Goal: Information Seeking & Learning: Learn about a topic

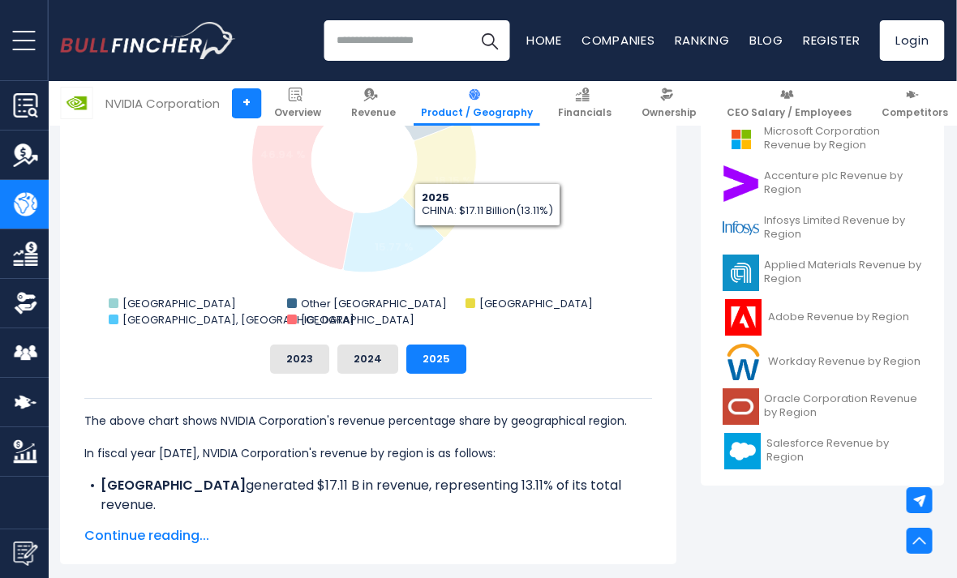
scroll to position [579, 0]
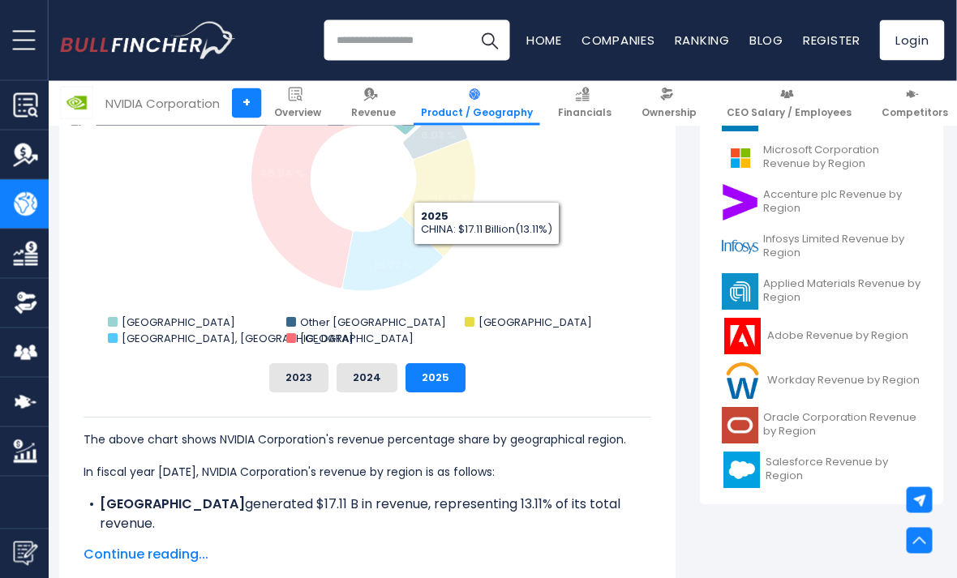
click at [351, 391] on button "2024" at bounding box center [367, 378] width 61 height 29
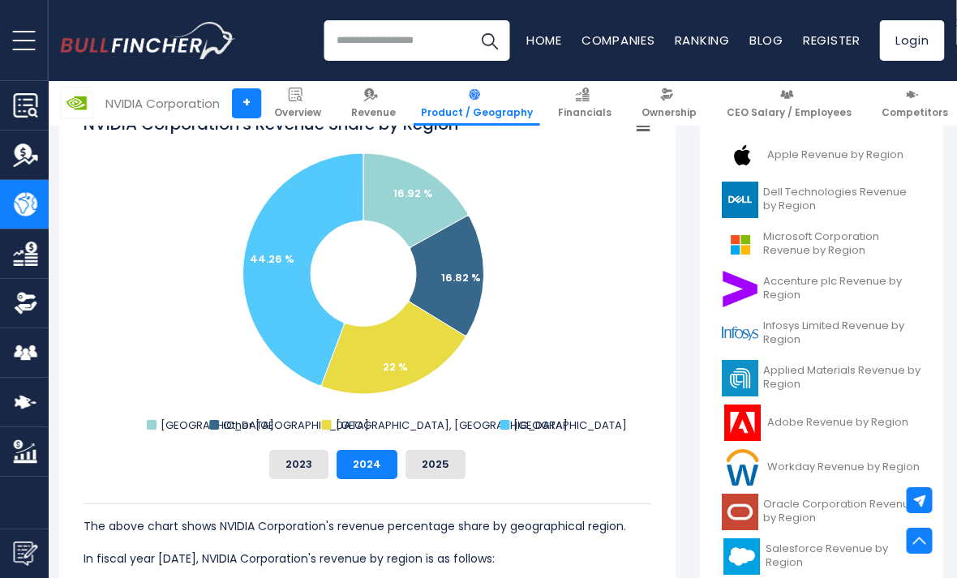
scroll to position [456, 1]
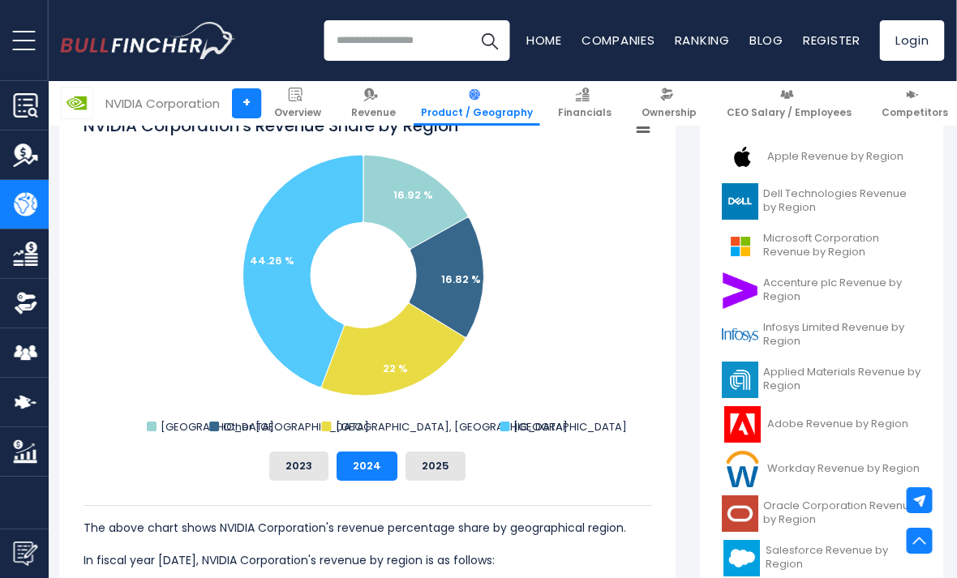
click at [426, 476] on button "2025" at bounding box center [436, 466] width 60 height 29
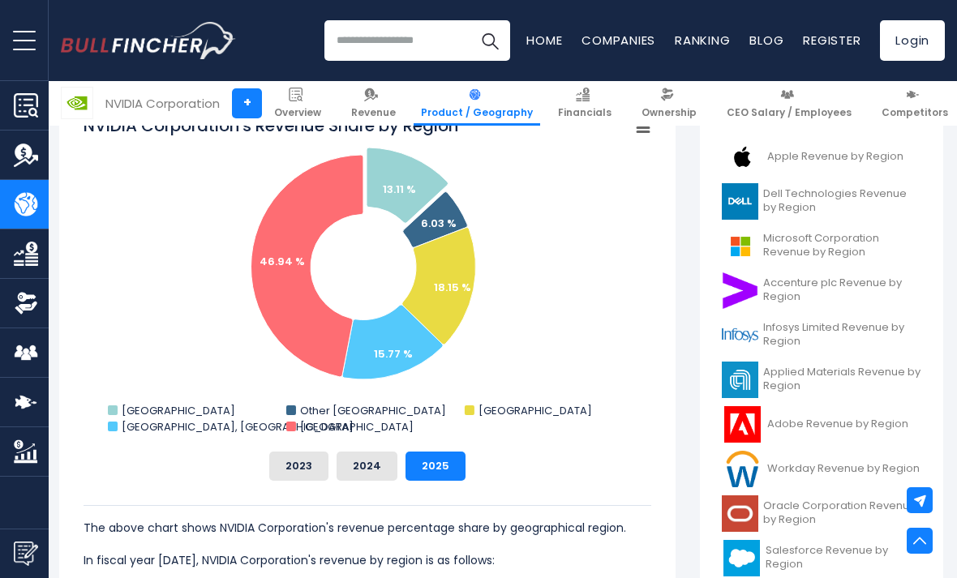
click at [284, 462] on button "2023" at bounding box center [298, 466] width 59 height 29
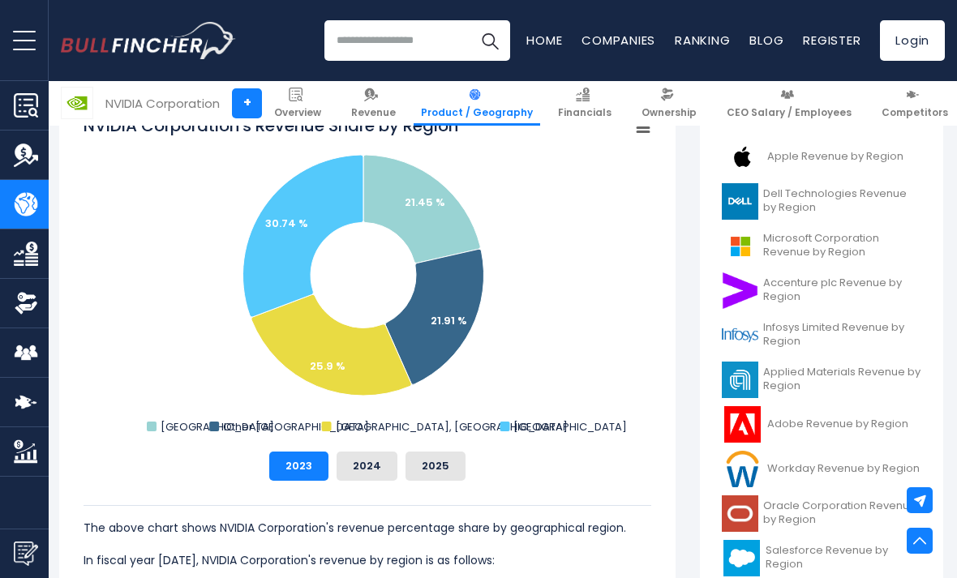
click at [374, 461] on button "2024" at bounding box center [366, 466] width 61 height 29
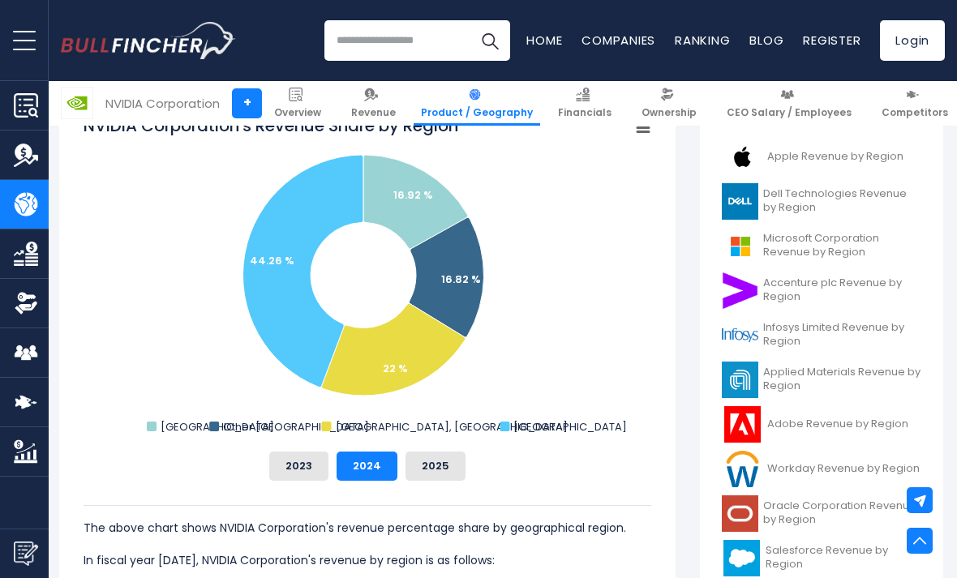
click at [444, 463] on button "2025" at bounding box center [435, 466] width 60 height 29
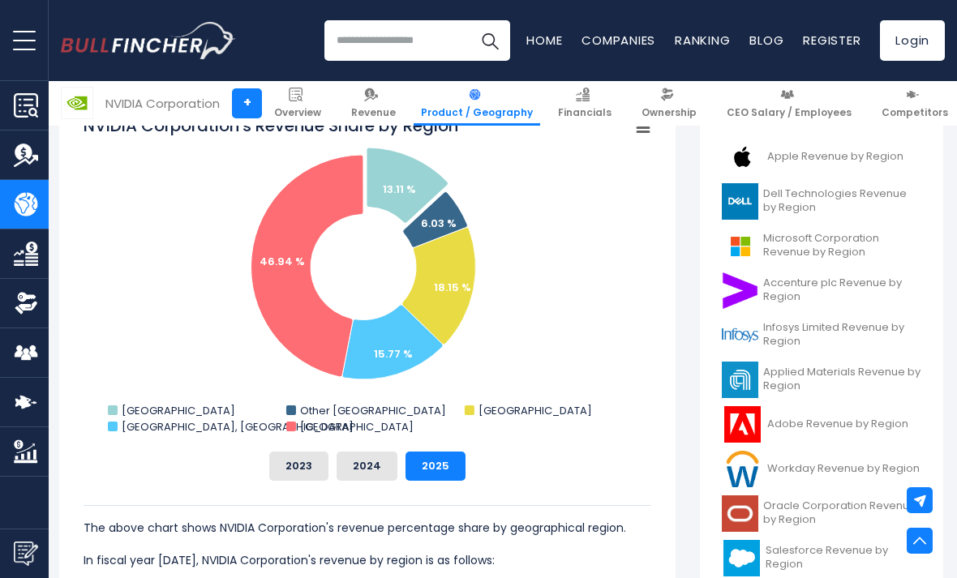
click at [305, 452] on button "2023" at bounding box center [298, 466] width 59 height 29
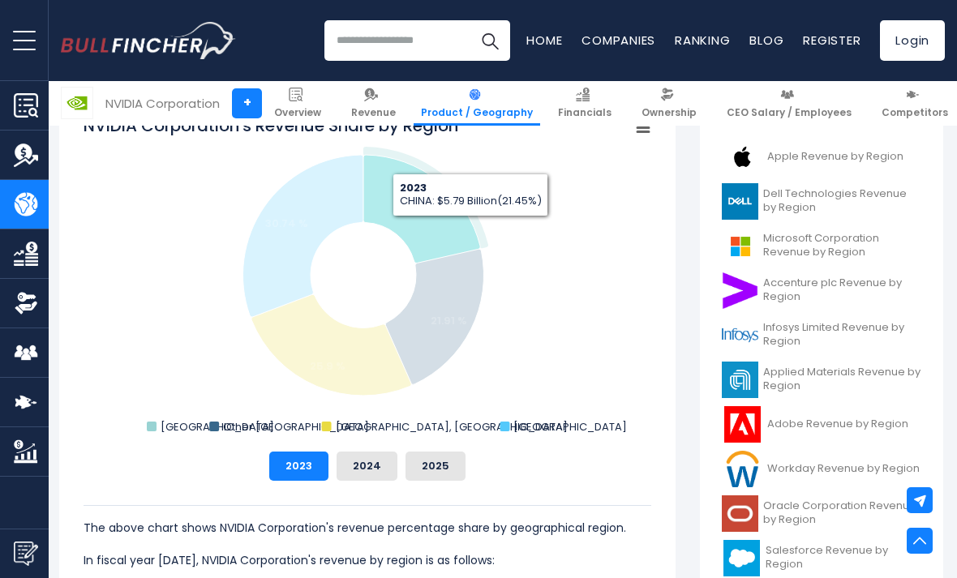
click at [470, 229] on icon "NVIDIA Corporation's Revenue Share by Region" at bounding box center [421, 209] width 117 height 109
click at [378, 458] on button "2024" at bounding box center [366, 466] width 61 height 29
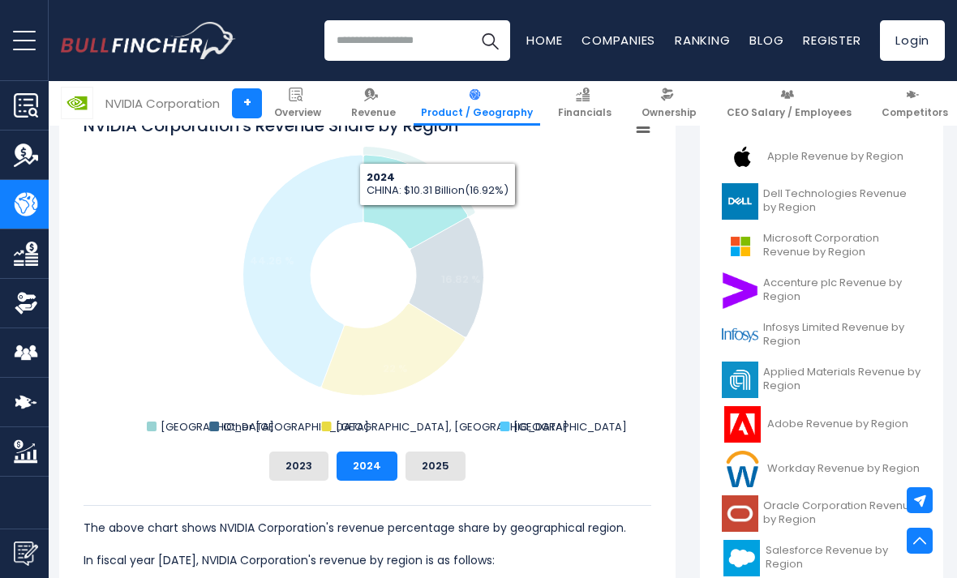
click at [437, 218] on icon "NVIDIA Corporation's Revenue Share by Region" at bounding box center [415, 202] width 105 height 94
click at [436, 479] on button "2025" at bounding box center [435, 466] width 60 height 29
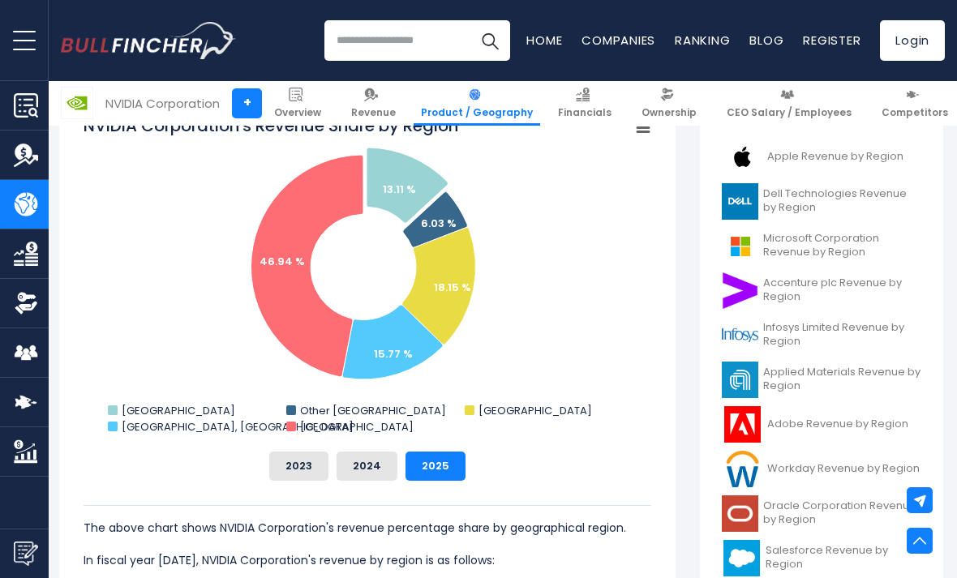
click at [444, 487] on div "The above chart shows NVIDIA Corporation's revenue percentage share by geograph…" at bounding box center [368, 552] width 568 height 142
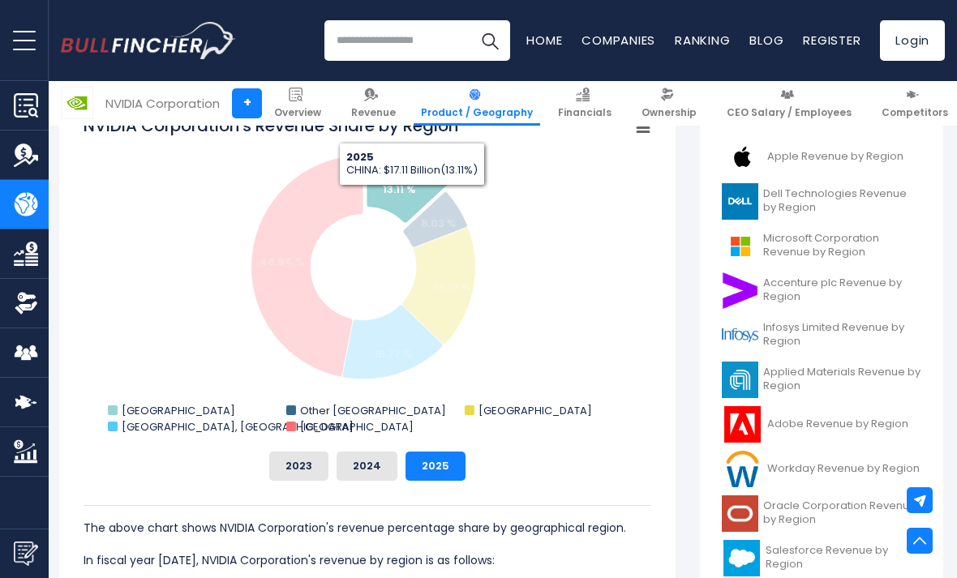
click at [412, 198] on icon "NVIDIA Corporation's Revenue Share by Region" at bounding box center [406, 185] width 81 height 75
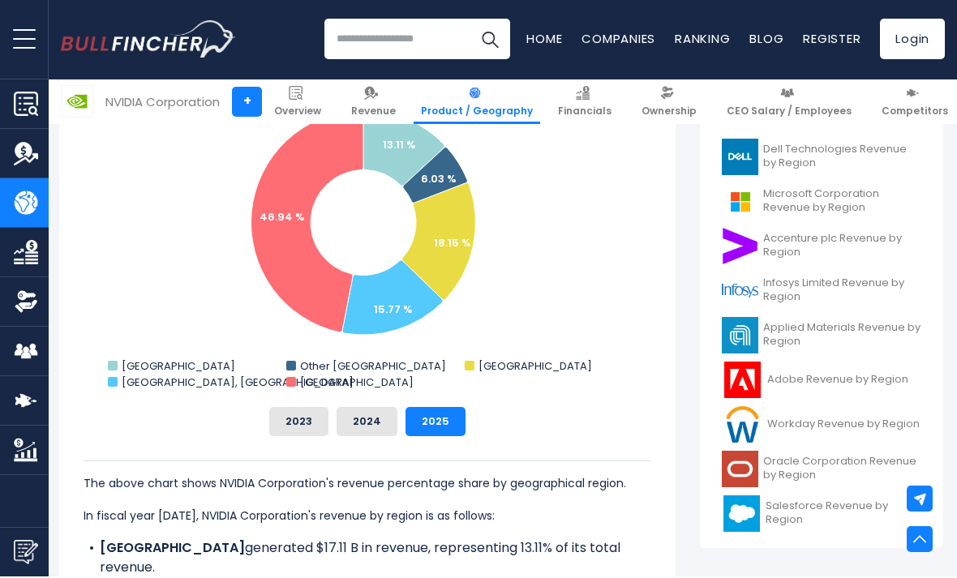
scroll to position [500, 2]
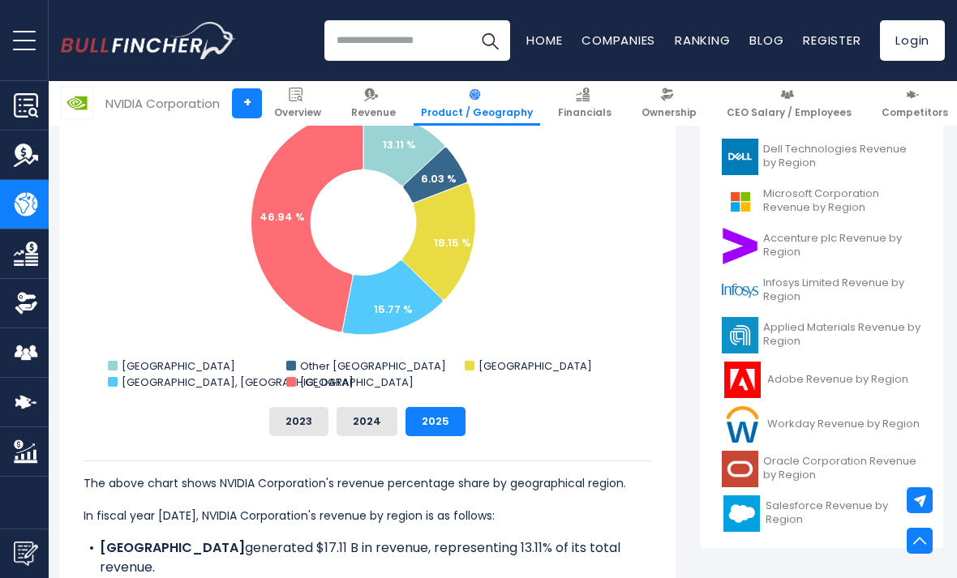
click at [300, 419] on button "2023" at bounding box center [298, 421] width 59 height 29
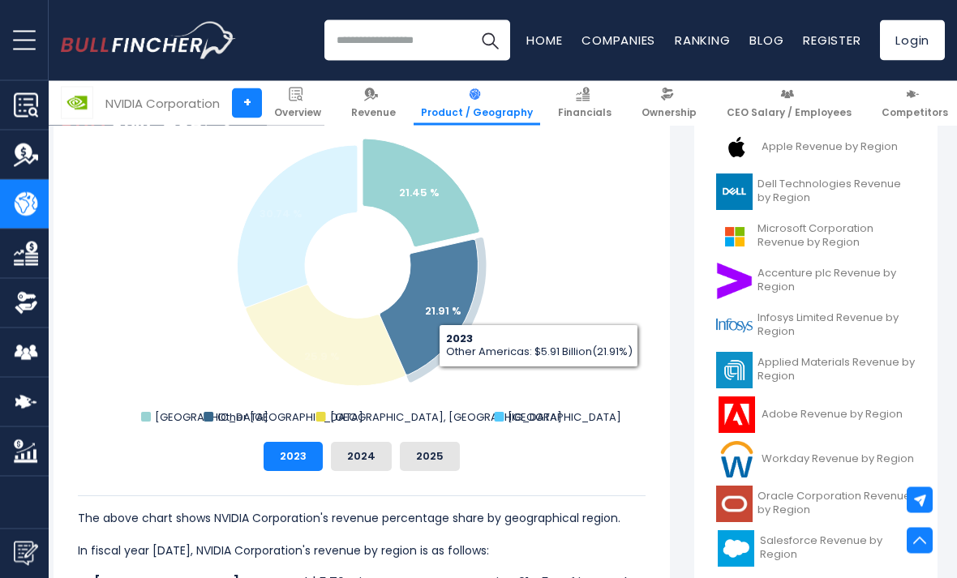
scroll to position [465, 7]
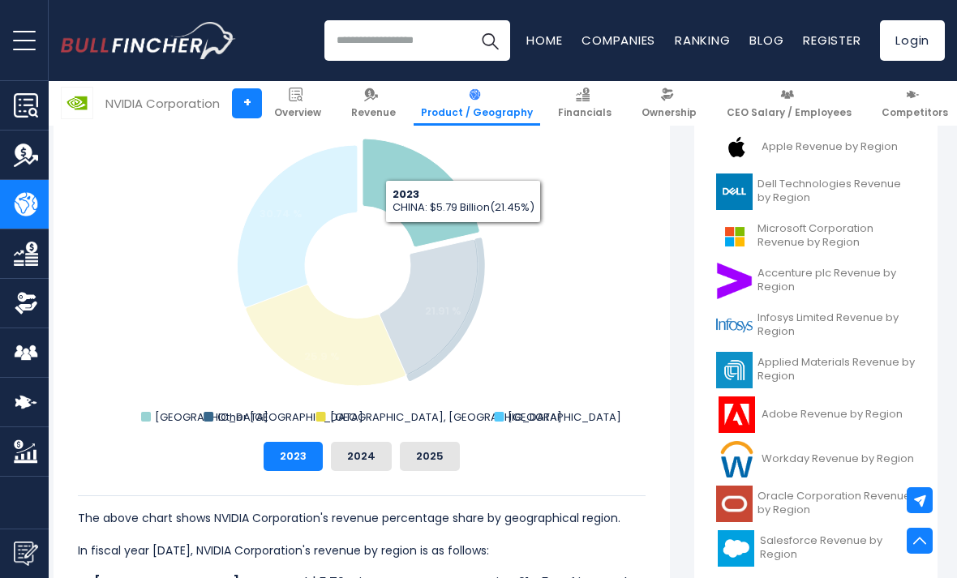
click at [454, 211] on icon "NVIDIA Corporation's Revenue Share by Region" at bounding box center [420, 193] width 117 height 109
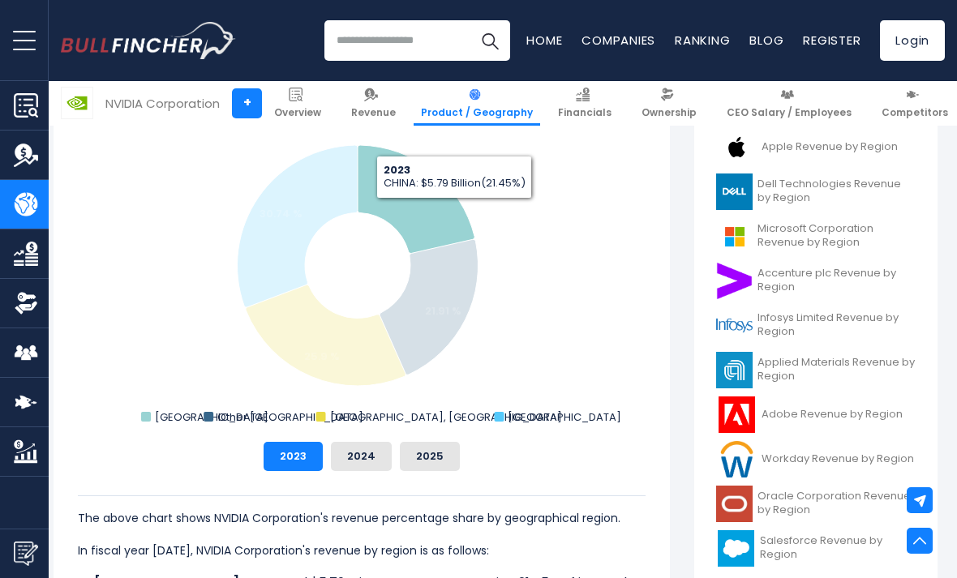
click at [362, 470] on button "2024" at bounding box center [361, 456] width 61 height 29
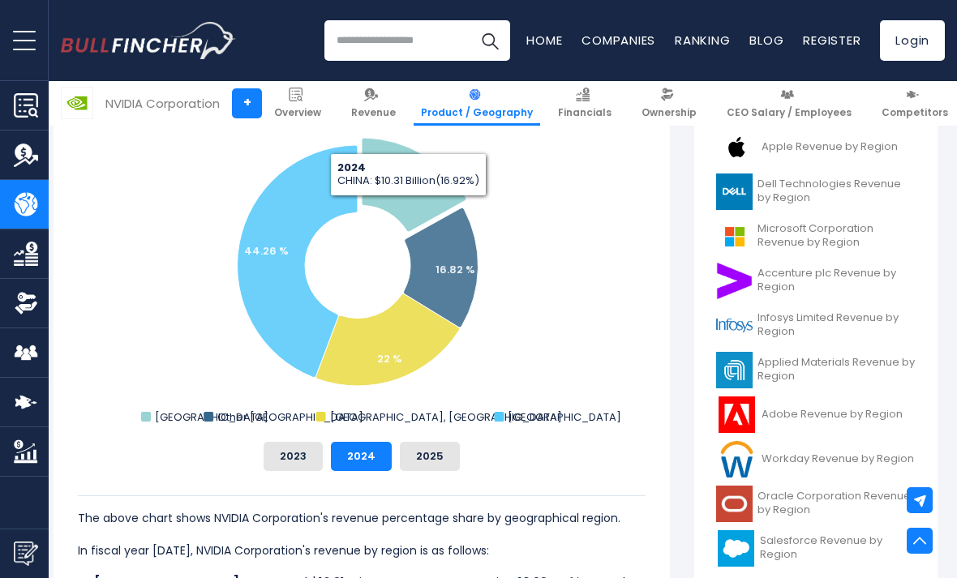
click at [408, 208] on icon "NVIDIA Corporation's Revenue Share by Region" at bounding box center [414, 185] width 105 height 94
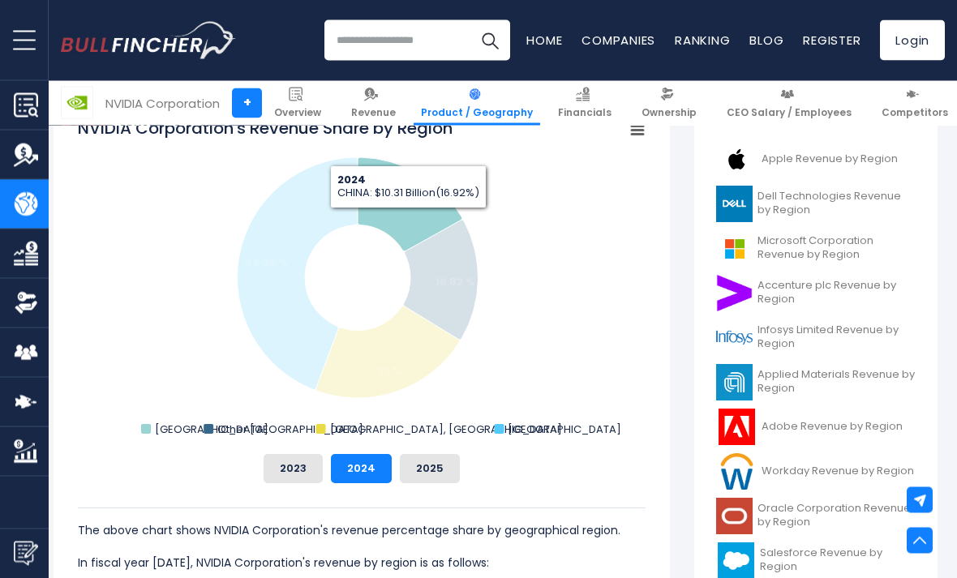
click at [285, 481] on button "2023" at bounding box center [292, 469] width 59 height 29
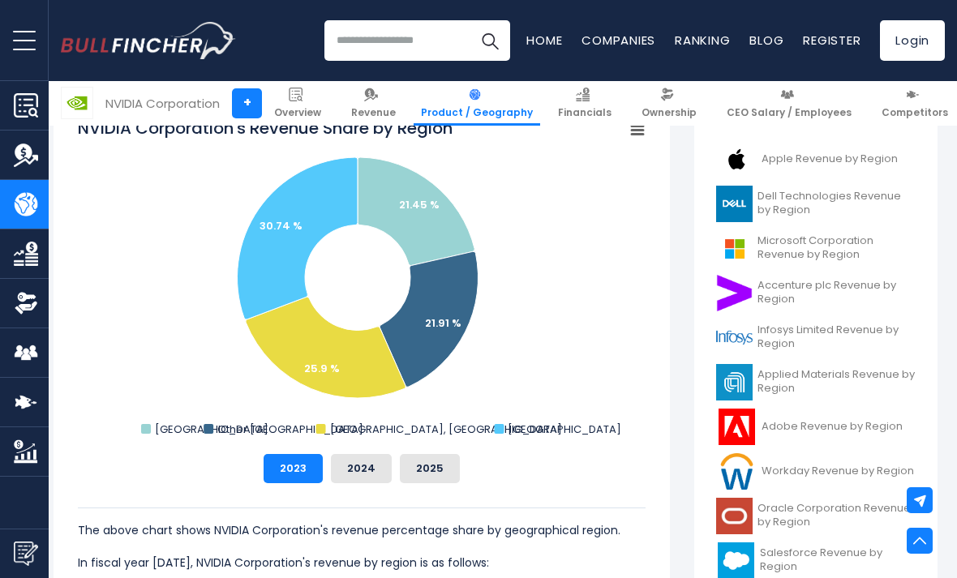
click at [420, 216] on icon "NVIDIA Corporation's Revenue Share by Region" at bounding box center [416, 211] width 117 height 109
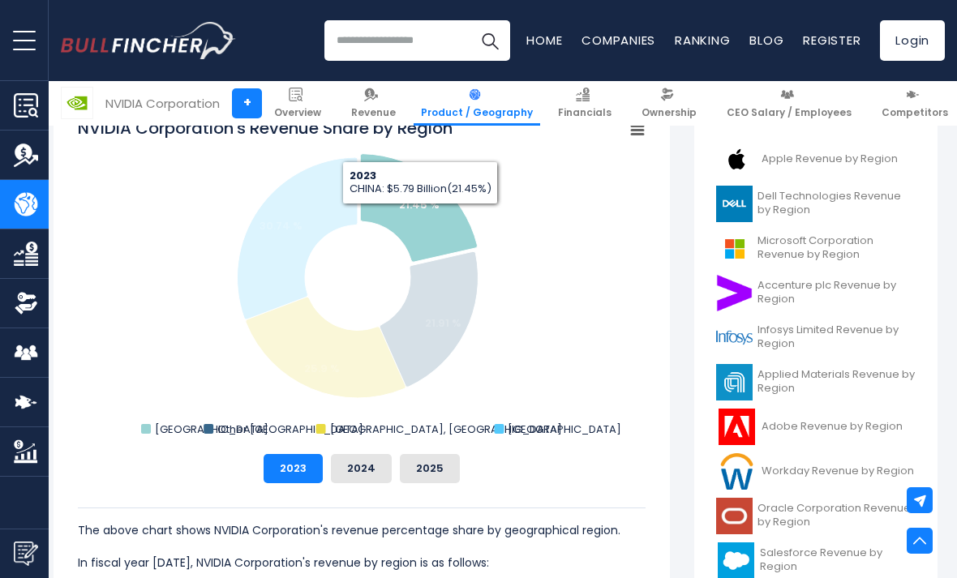
click at [439, 473] on button "2025" at bounding box center [430, 468] width 60 height 29
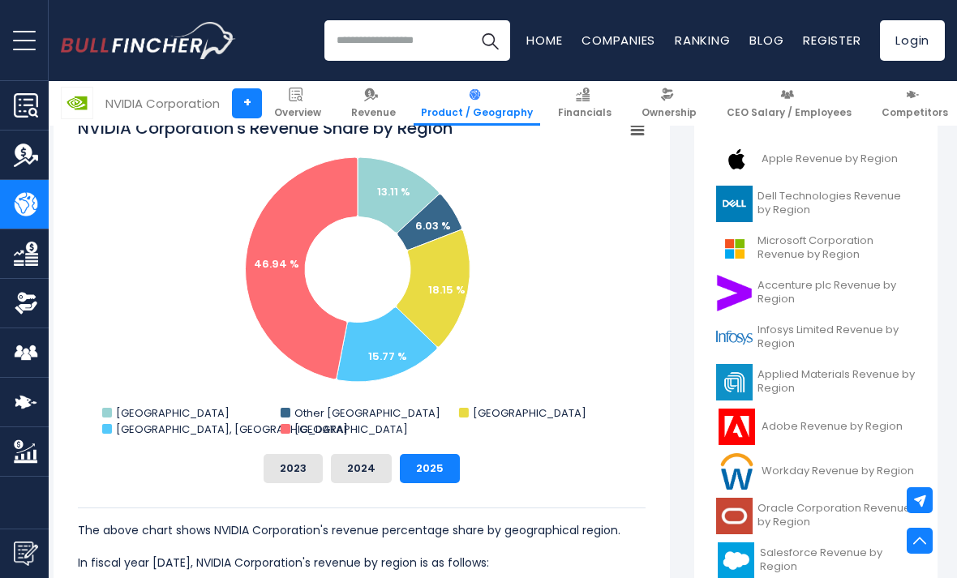
click at [405, 192] on text "13.11 %" at bounding box center [393, 191] width 33 height 15
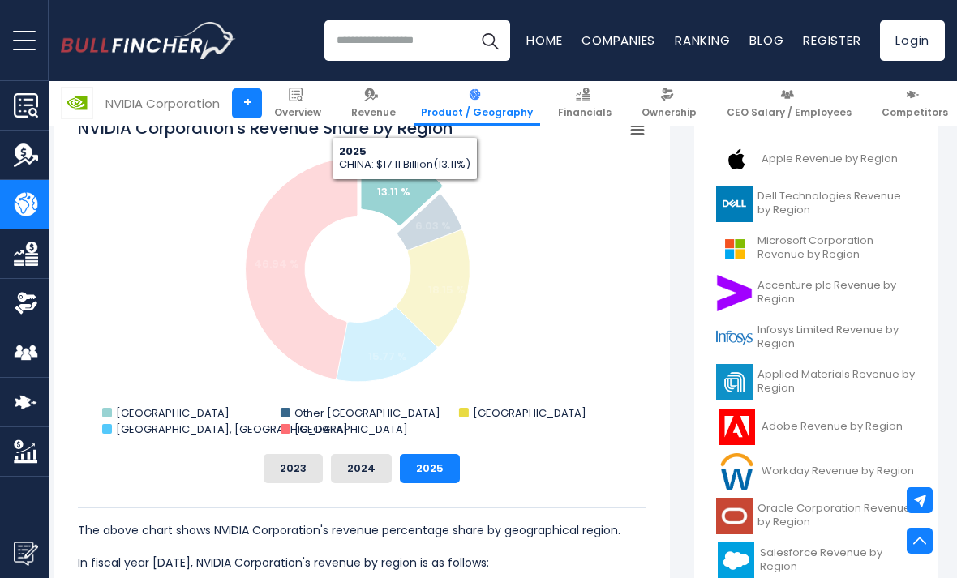
click at [266, 481] on div "2023 2024 2025" at bounding box center [362, 468] width 568 height 29
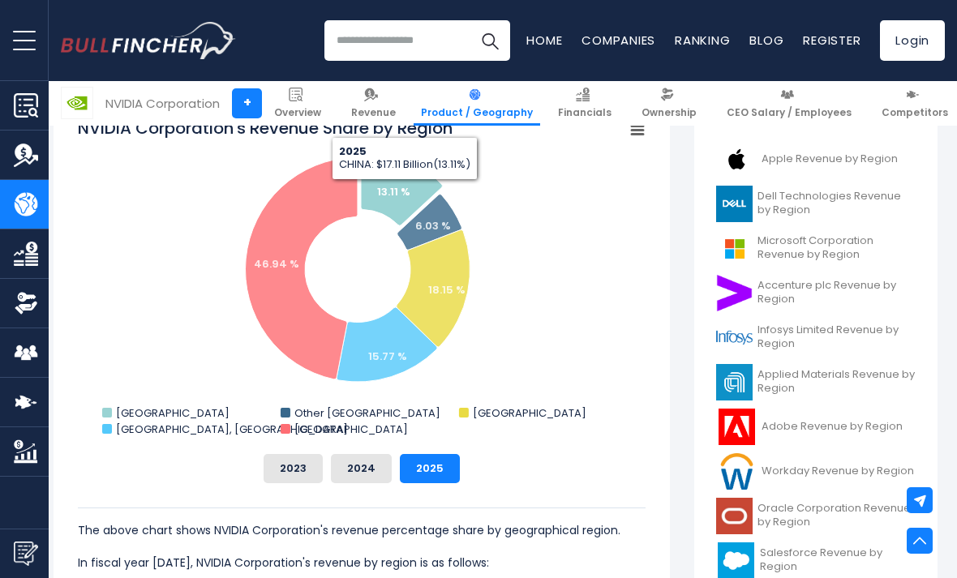
click at [265, 481] on div "2023 2024 2025" at bounding box center [362, 468] width 568 height 29
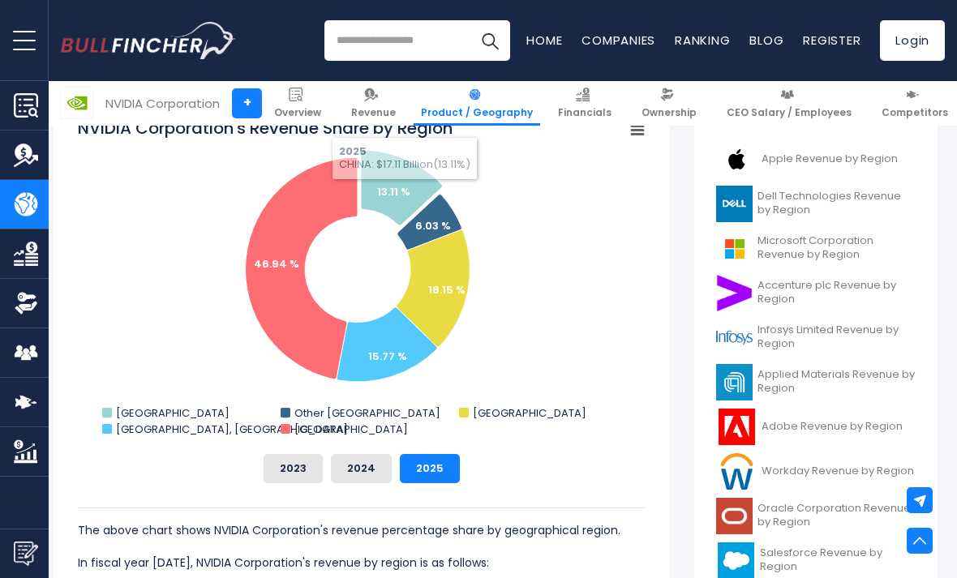
click at [284, 462] on button "2023" at bounding box center [292, 468] width 59 height 29
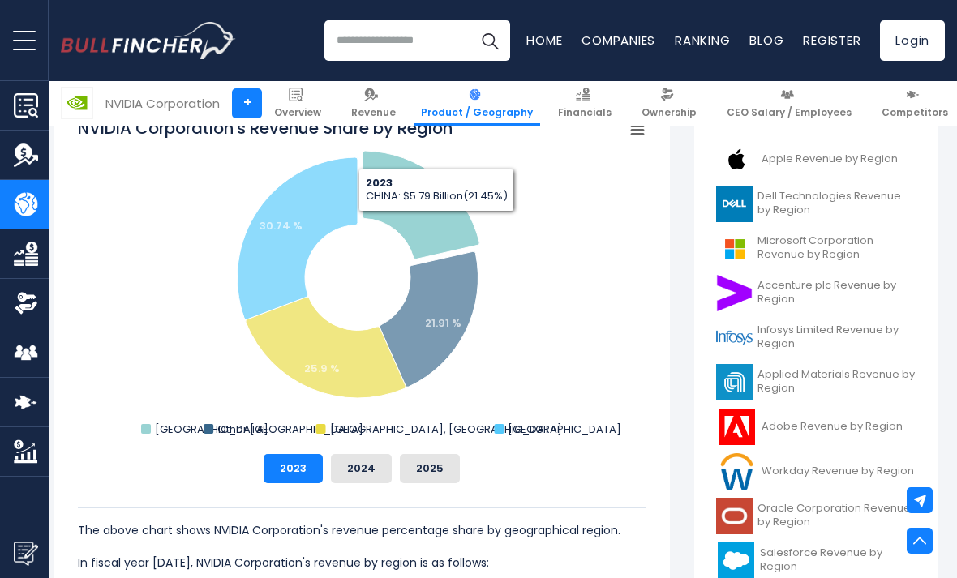
click at [436, 224] on icon "NVIDIA Corporation's Revenue Share by Region" at bounding box center [420, 205] width 117 height 109
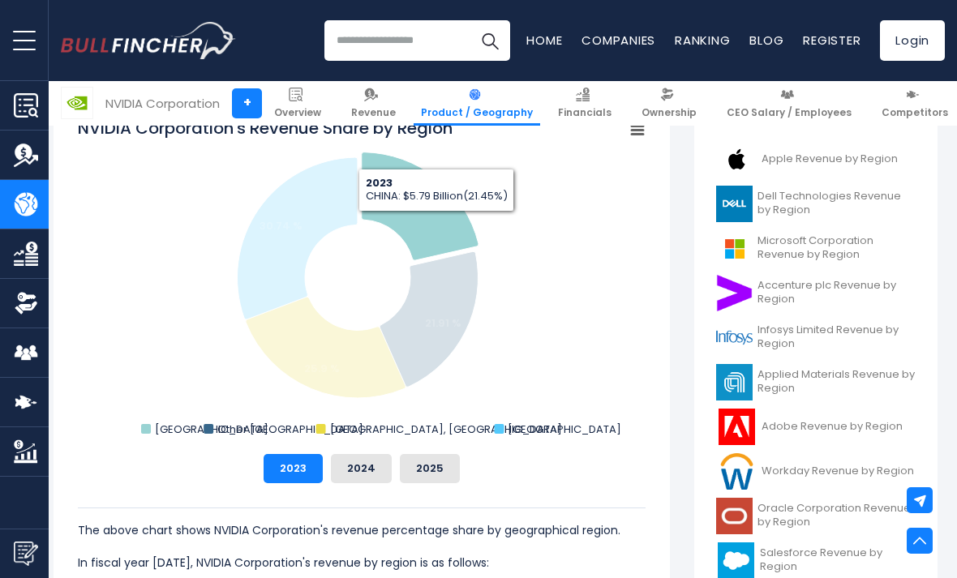
scroll to position [452, 6]
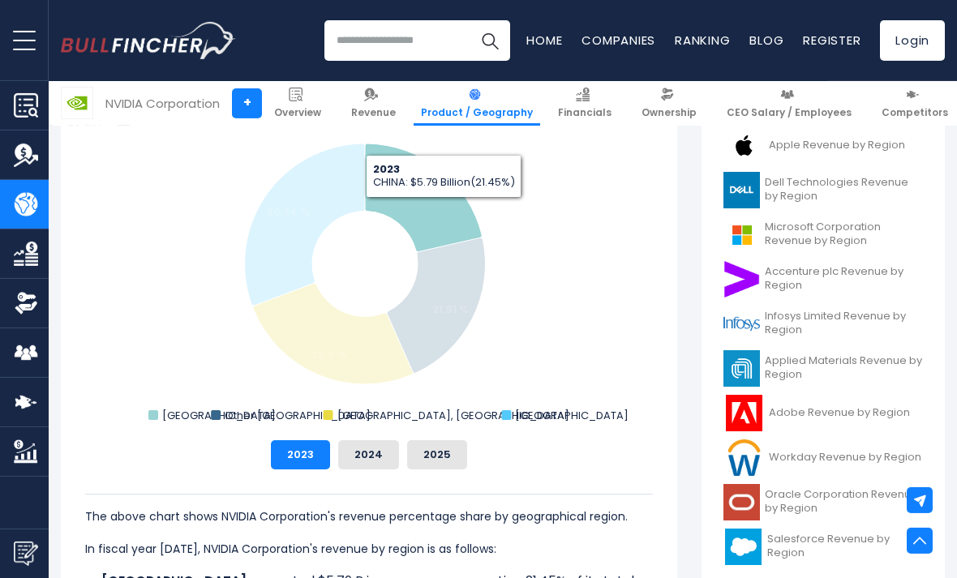
click at [353, 460] on button "2024" at bounding box center [368, 454] width 61 height 29
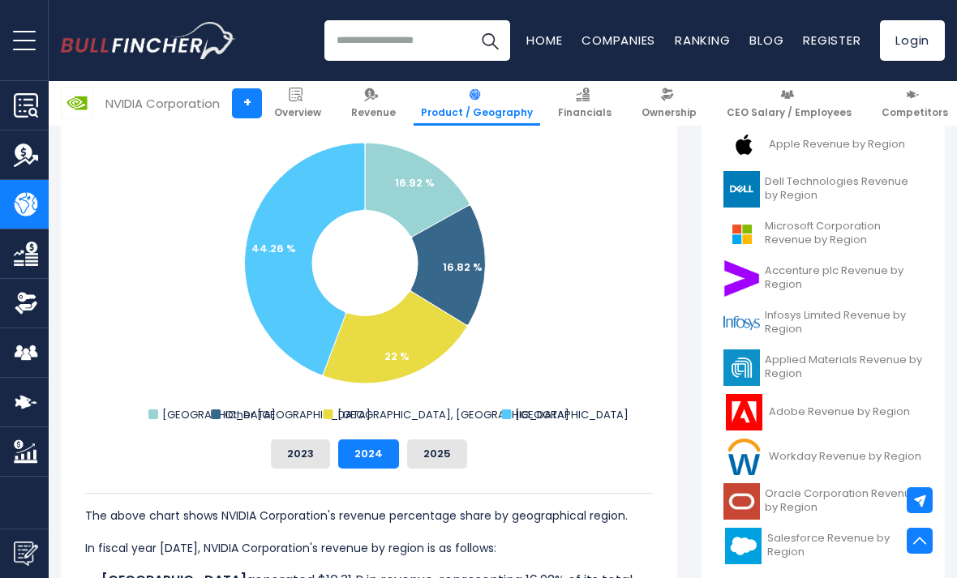
click at [417, 443] on button "2025" at bounding box center [437, 453] width 60 height 29
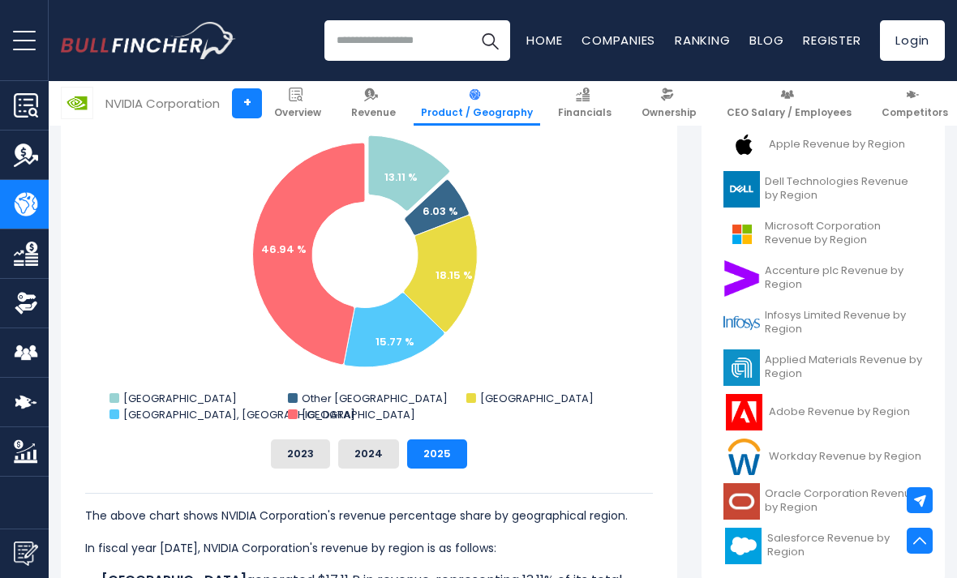
click at [295, 466] on button "2023" at bounding box center [300, 453] width 59 height 29
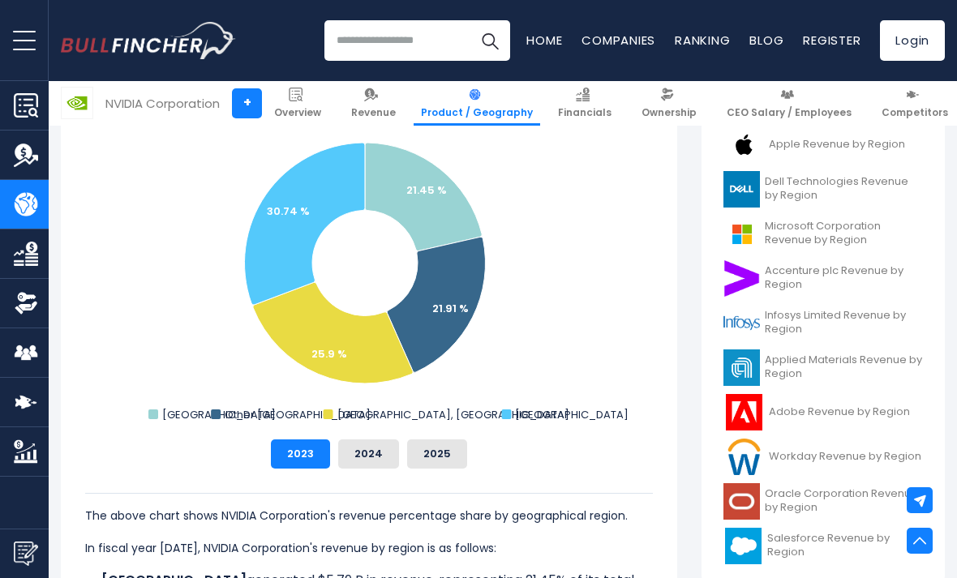
scroll to position [436, 0]
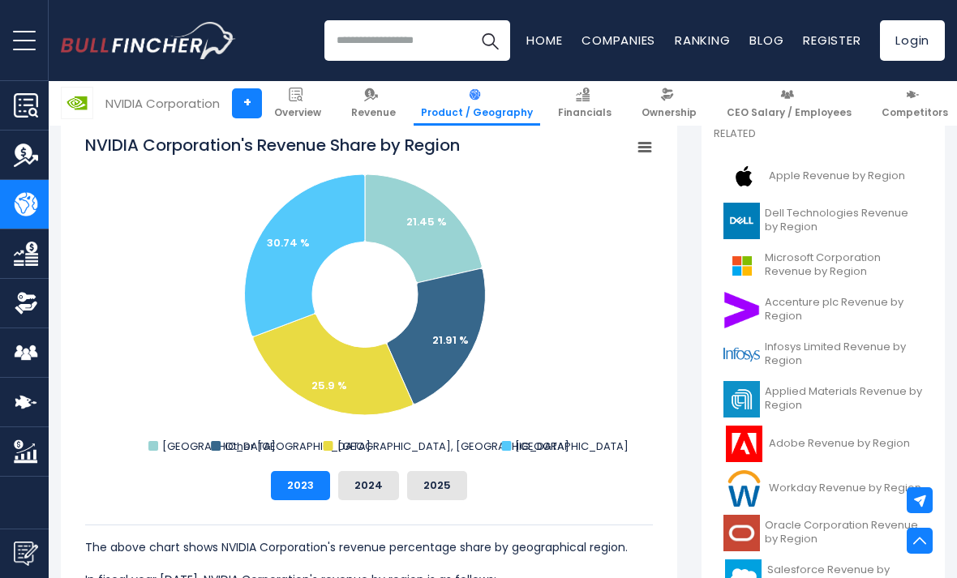
click at [369, 499] on button "2024" at bounding box center [368, 485] width 61 height 29
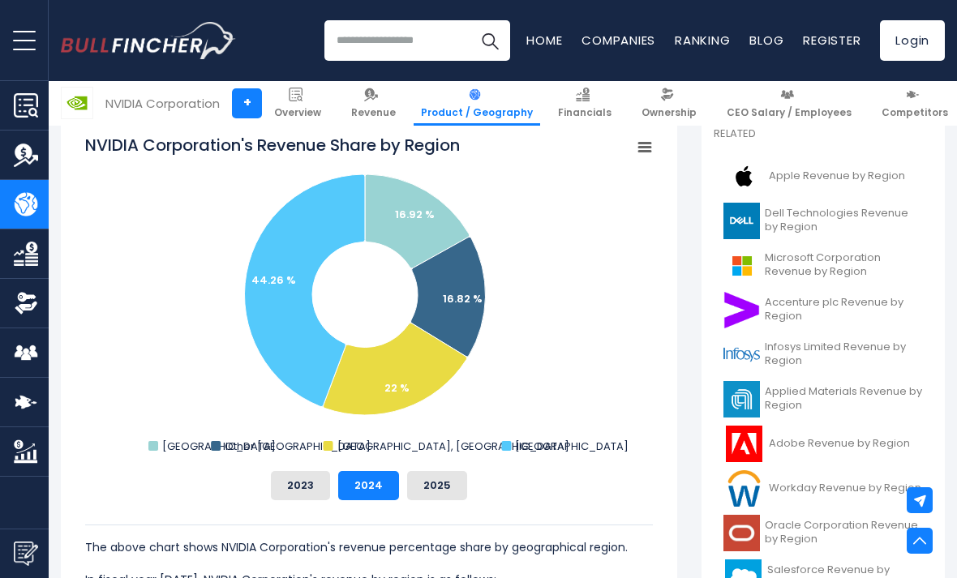
click at [291, 499] on button "2023" at bounding box center [300, 485] width 59 height 29
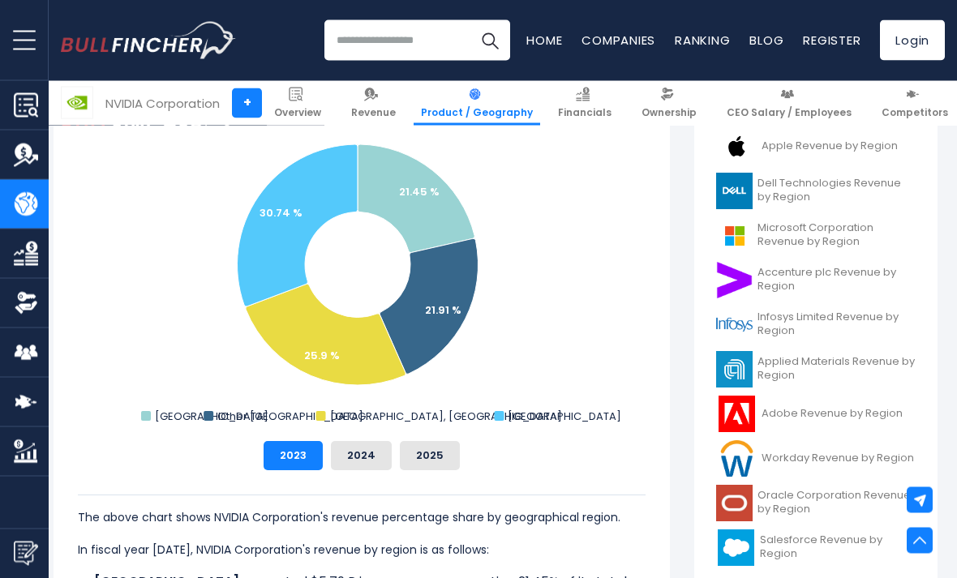
scroll to position [467, 7]
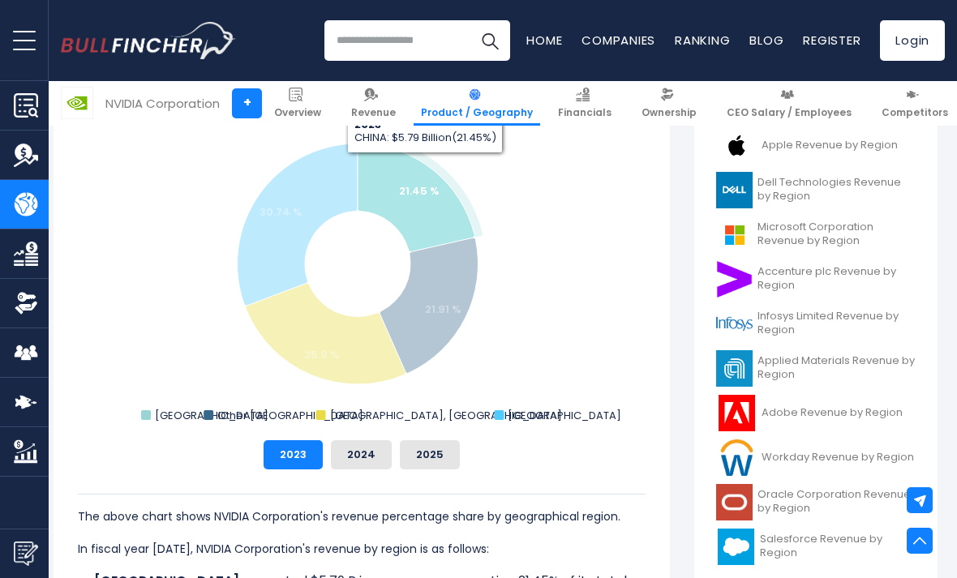
click at [425, 165] on icon "NVIDIA Corporation's Revenue Share by Region" at bounding box center [416, 197] width 117 height 109
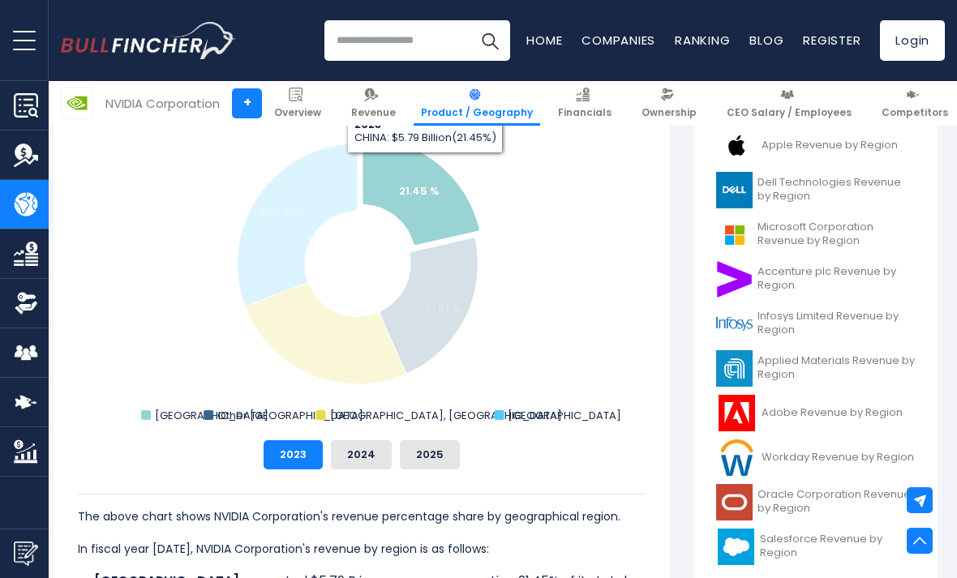
click at [357, 457] on button "2024" at bounding box center [361, 454] width 61 height 29
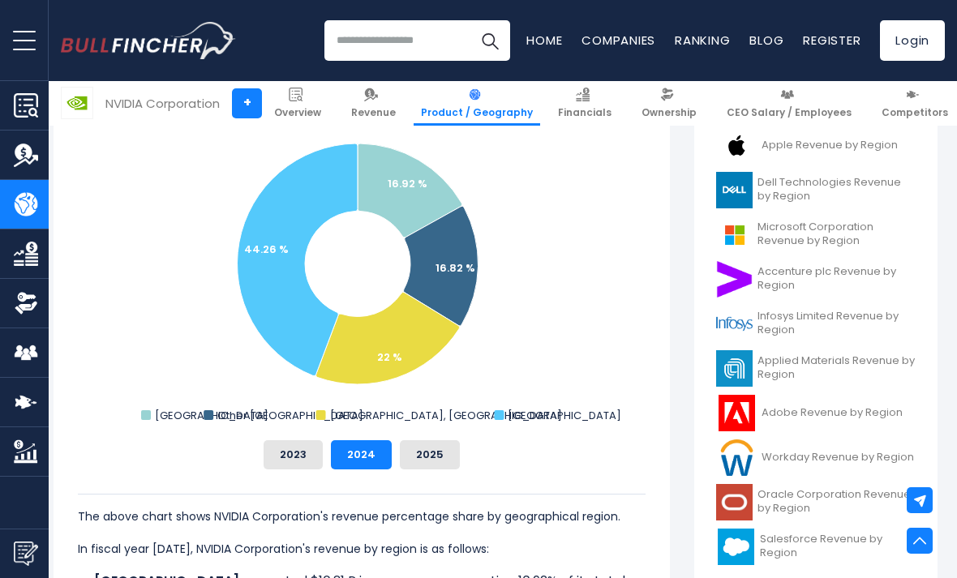
click at [414, 181] on text "16.92 %" at bounding box center [408, 183] width 40 height 15
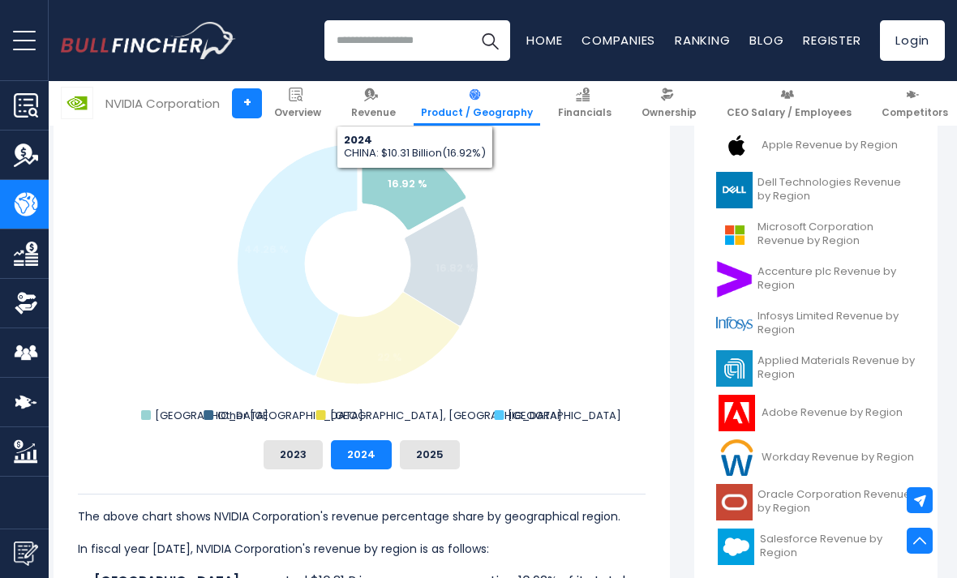
click at [431, 452] on button "2025" at bounding box center [430, 454] width 60 height 29
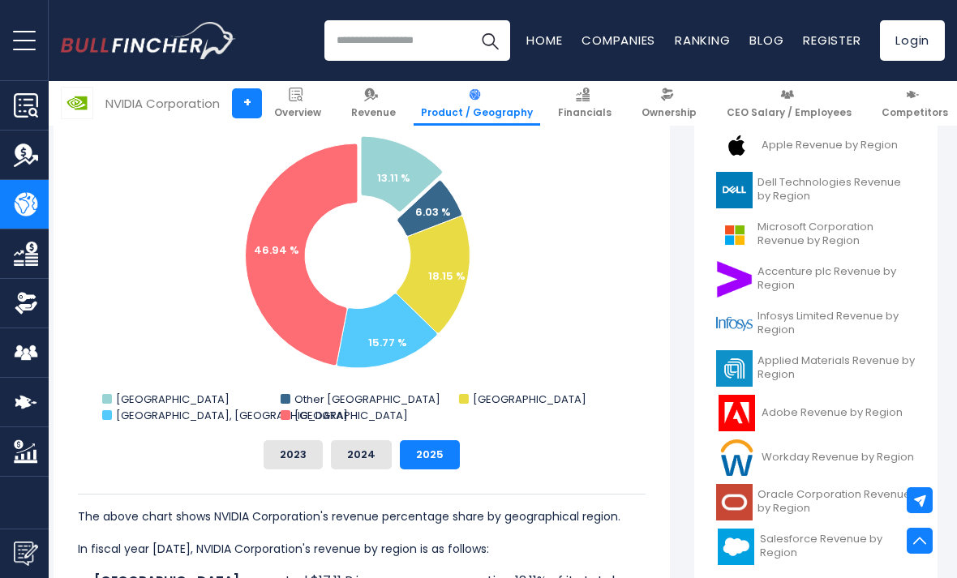
click at [347, 440] on button "2024" at bounding box center [361, 454] width 61 height 29
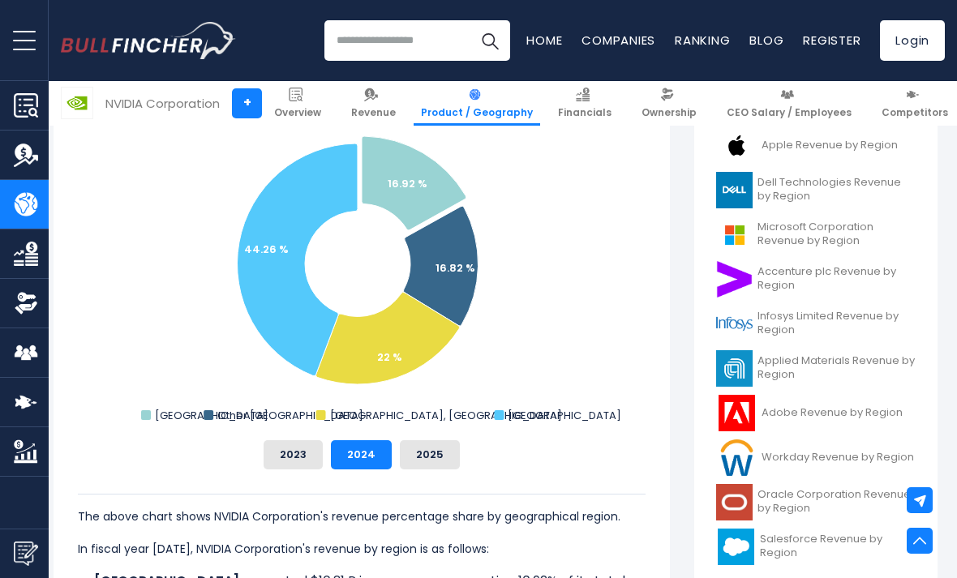
click at [425, 443] on button "2025" at bounding box center [430, 454] width 60 height 29
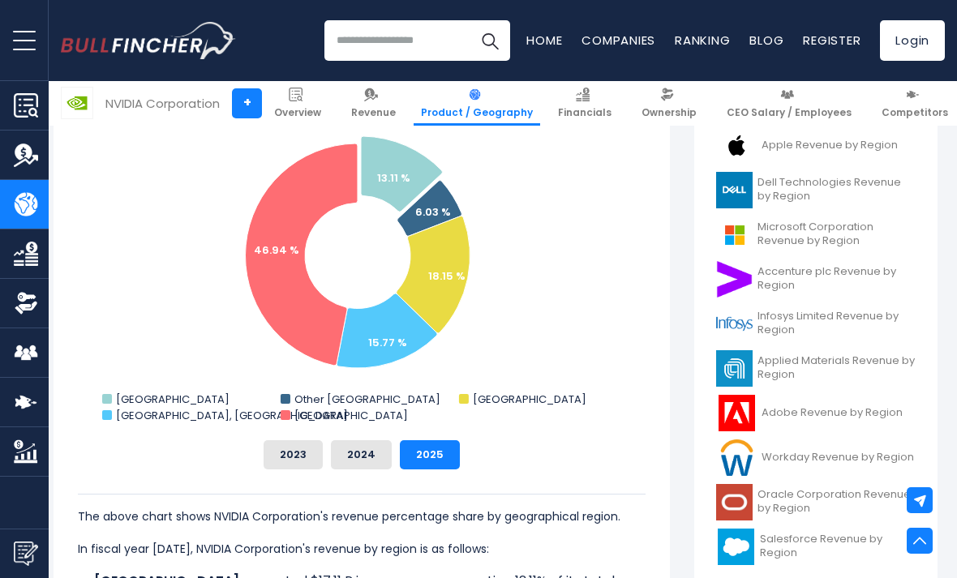
click at [359, 468] on button "2024" at bounding box center [361, 454] width 61 height 29
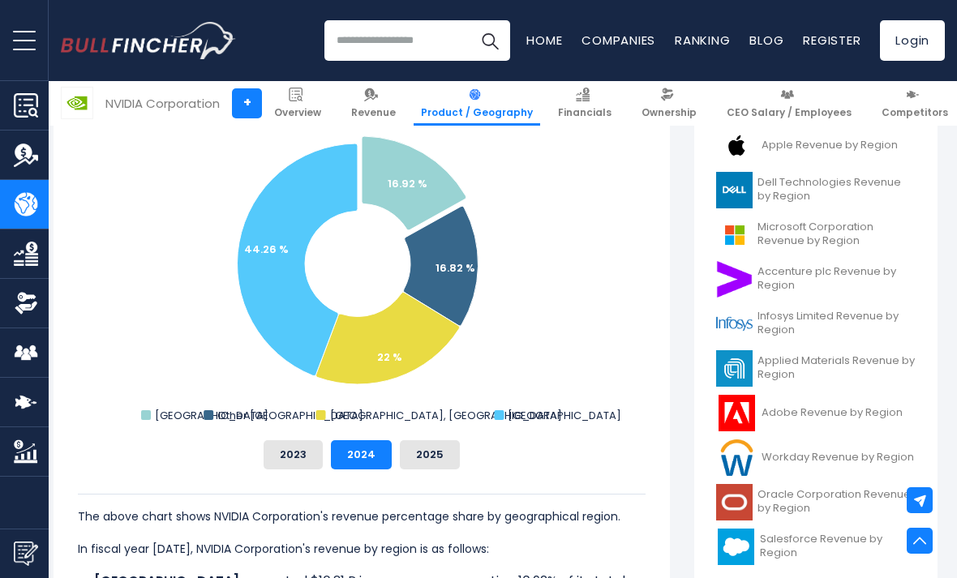
click at [299, 462] on button "2023" at bounding box center [292, 454] width 59 height 29
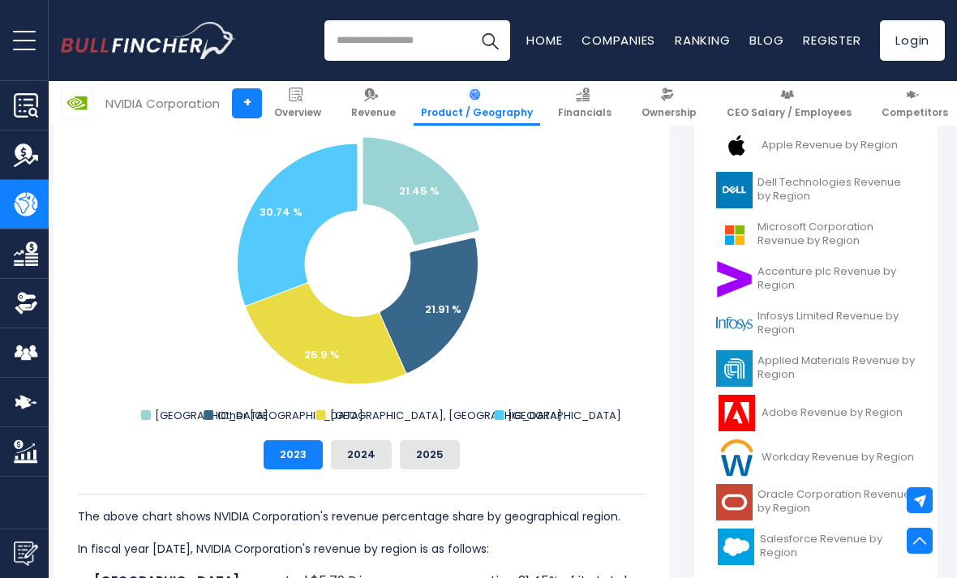
click at [375, 478] on div "The above chart shows NVIDIA Corporation's revenue percentage share by geograph…" at bounding box center [362, 540] width 568 height 142
click at [374, 478] on div "The above chart shows NVIDIA Corporation's revenue percentage share by geograph…" at bounding box center [362, 540] width 568 height 142
click at [357, 455] on button "2024" at bounding box center [361, 454] width 61 height 29
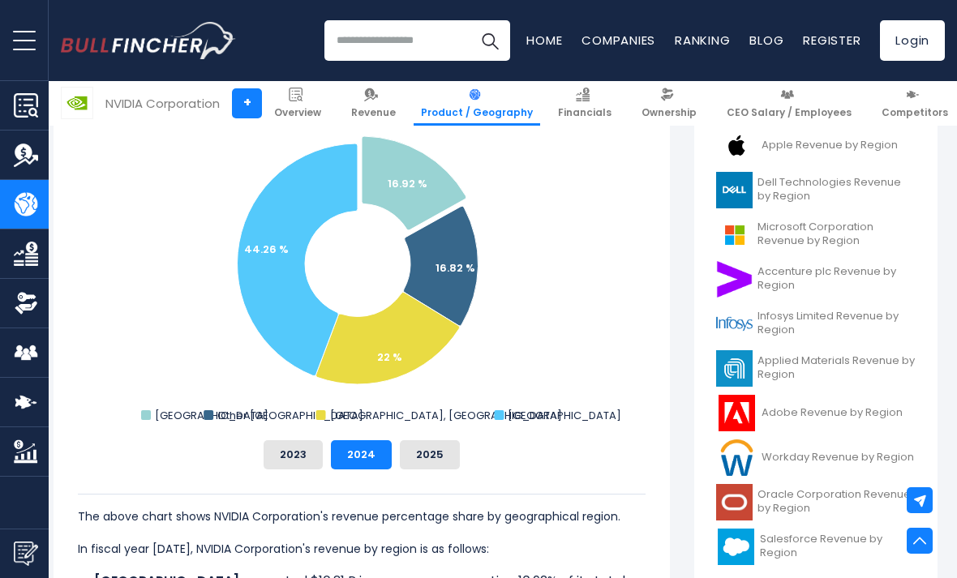
click at [439, 450] on button "2025" at bounding box center [430, 454] width 60 height 29
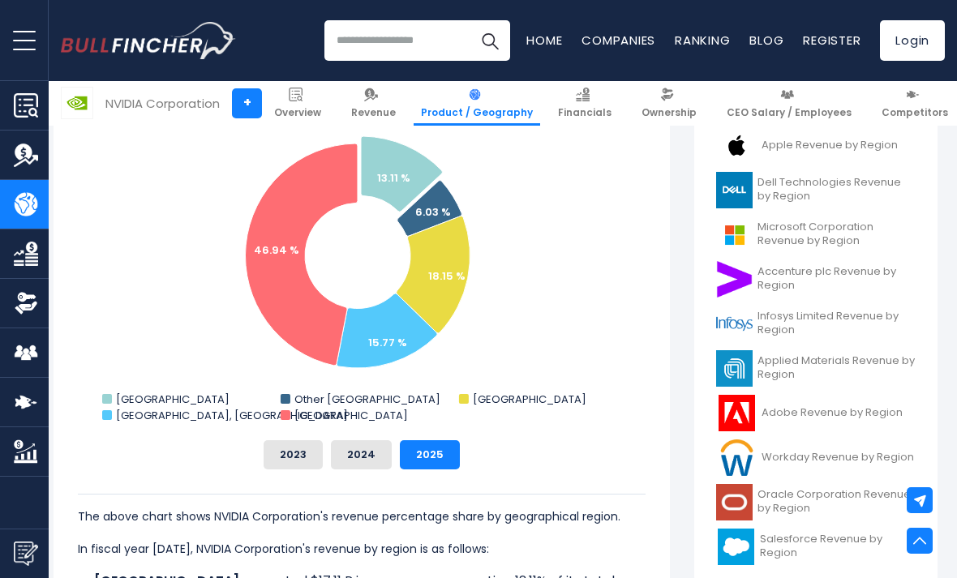
click at [300, 455] on button "2023" at bounding box center [292, 454] width 59 height 29
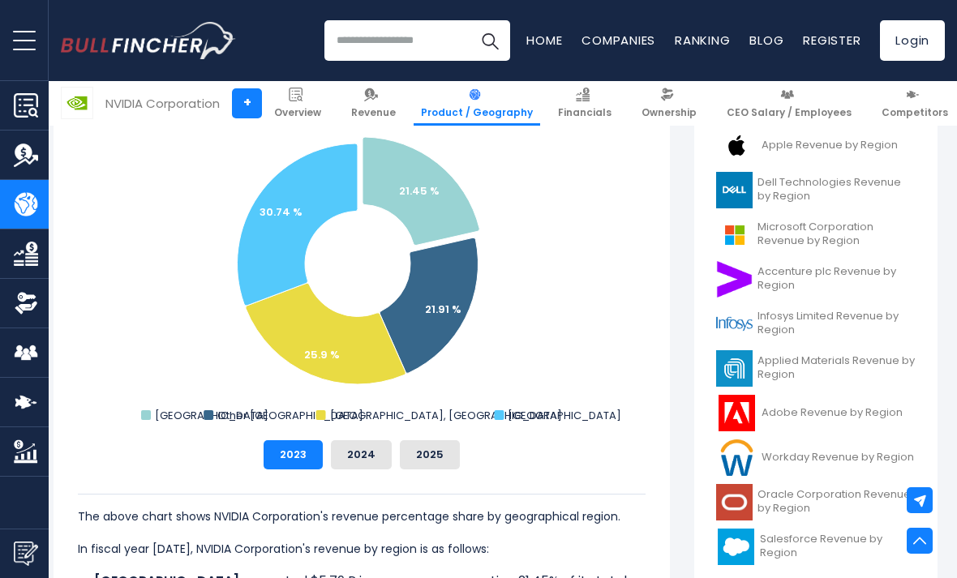
click at [376, 460] on button "2024" at bounding box center [361, 454] width 61 height 29
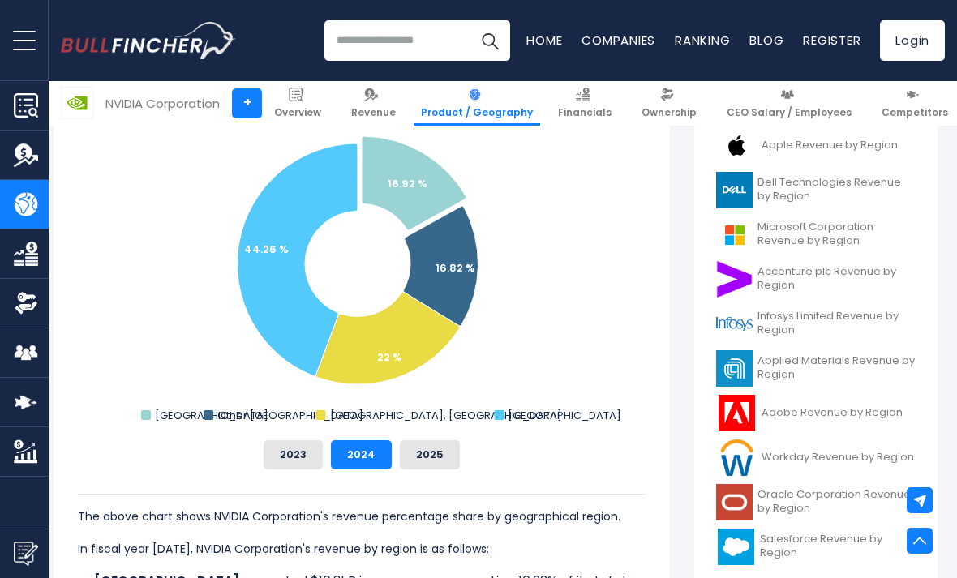
click at [425, 459] on button "2025" at bounding box center [430, 454] width 60 height 29
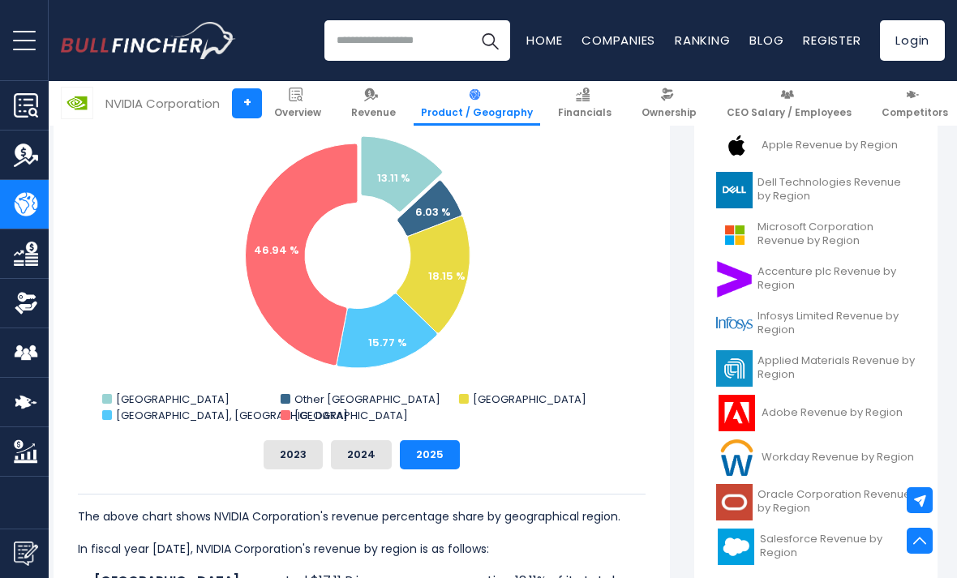
click at [366, 455] on button "2024" at bounding box center [361, 454] width 61 height 29
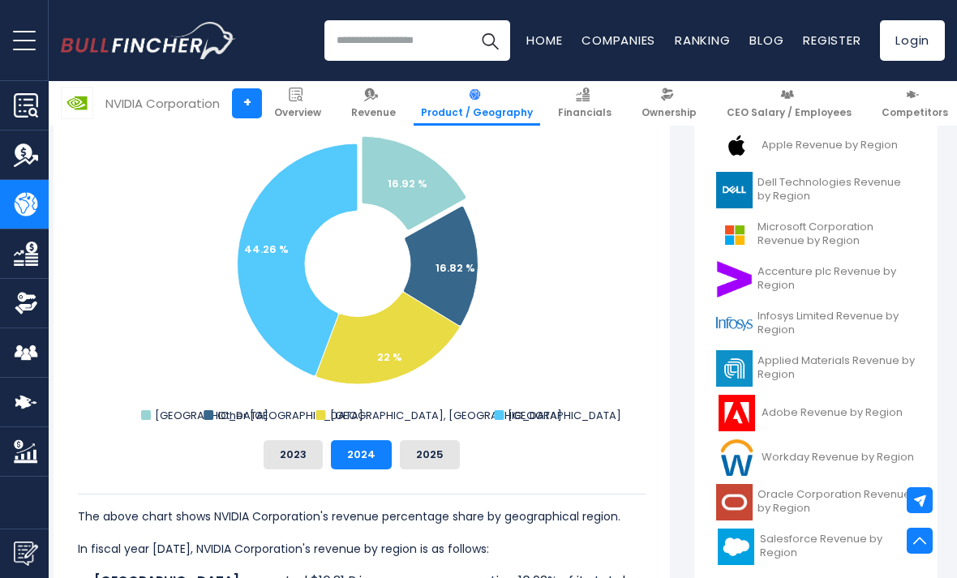
click at [302, 462] on button "2023" at bounding box center [292, 454] width 59 height 29
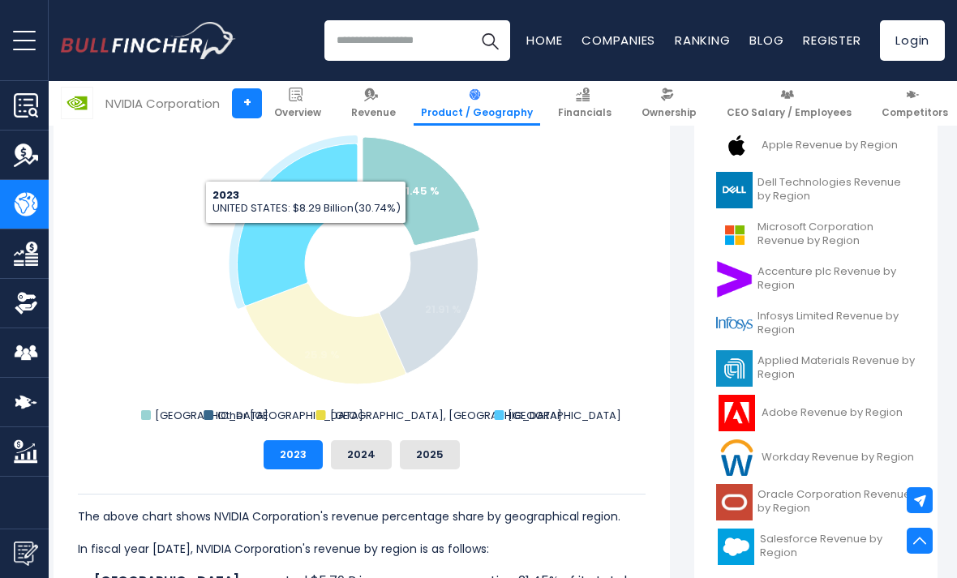
click at [306, 236] on icon "NVIDIA Corporation's Revenue Share by Region" at bounding box center [298, 224] width 120 height 162
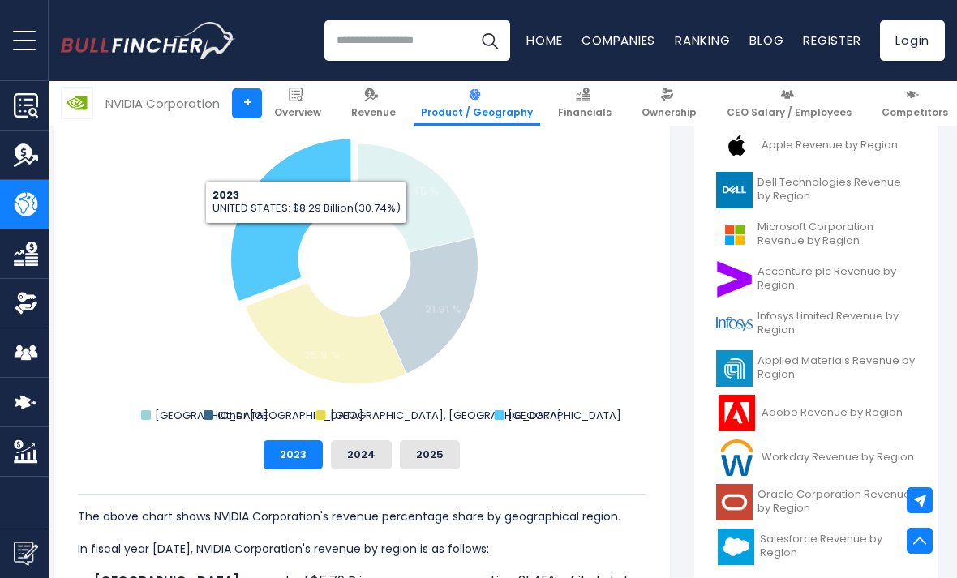
click at [481, 408] on rect "NVIDIA Corporation's Revenue Share by Region" at bounding box center [362, 265] width 568 height 324
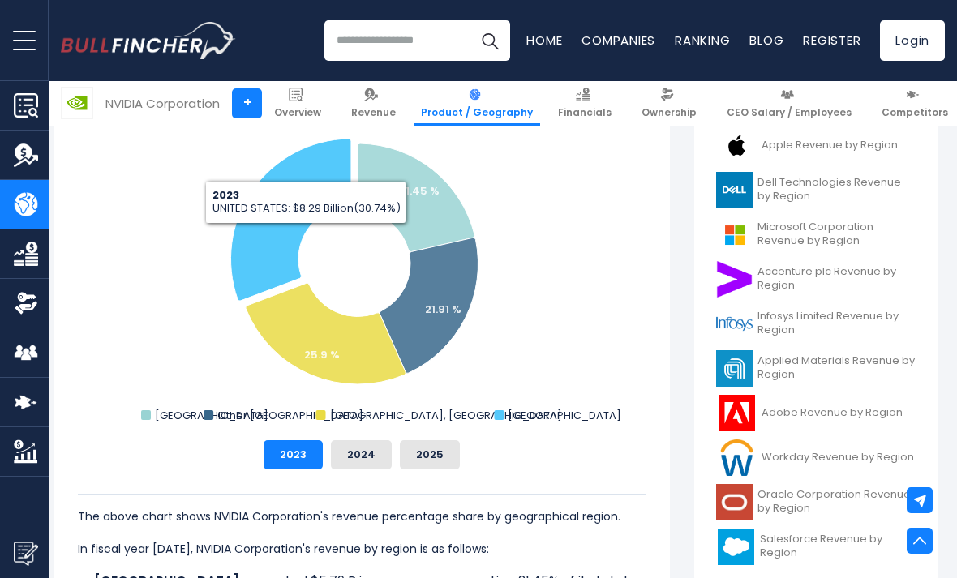
click at [377, 451] on button "2024" at bounding box center [361, 454] width 61 height 29
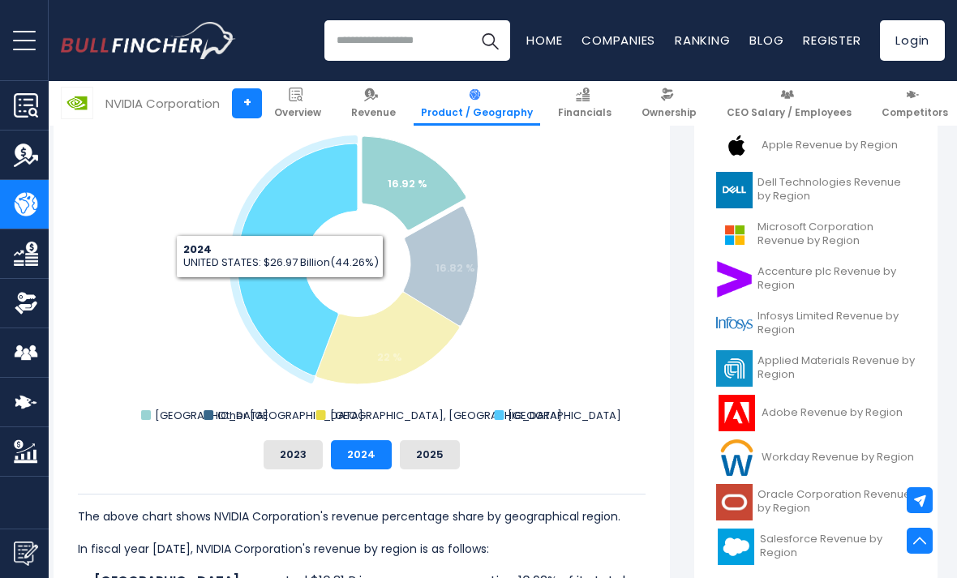
click at [280, 290] on icon "NVIDIA Corporation's Revenue Share by Region" at bounding box center [298, 259] width 120 height 233
click at [422, 452] on button "2025" at bounding box center [430, 454] width 60 height 29
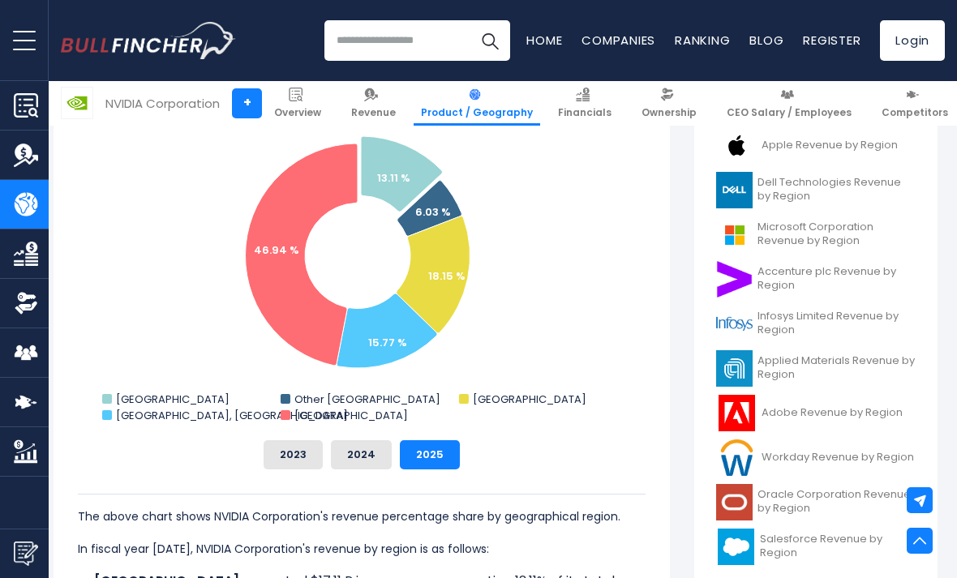
click at [319, 458] on button "2023" at bounding box center [292, 454] width 59 height 29
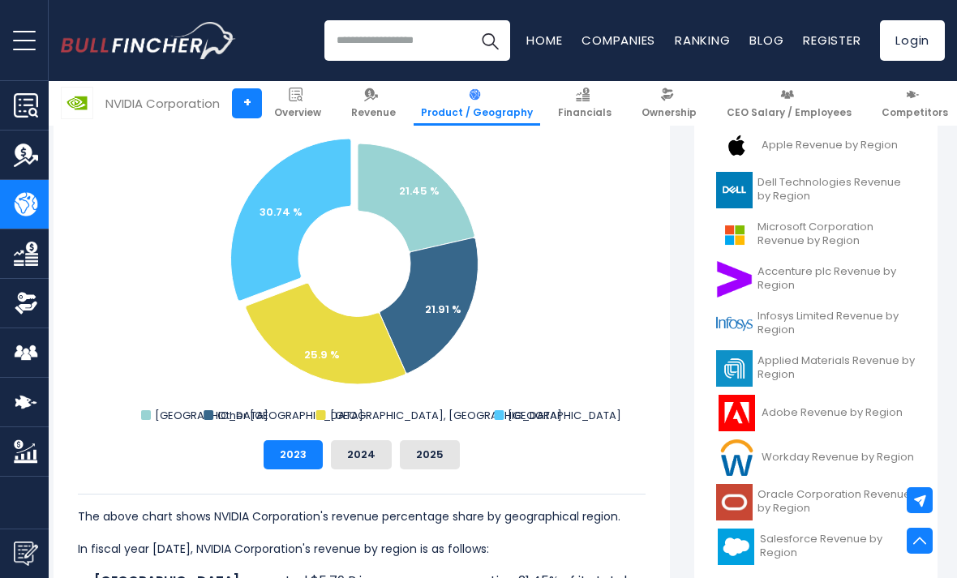
click at [364, 443] on button "2024" at bounding box center [361, 454] width 61 height 29
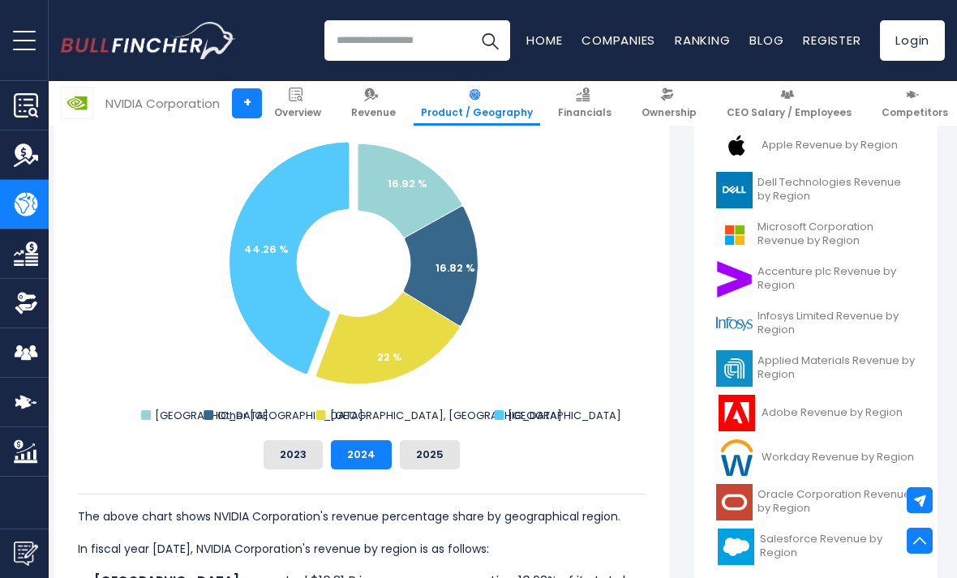
click at [428, 443] on button "2025" at bounding box center [430, 454] width 60 height 29
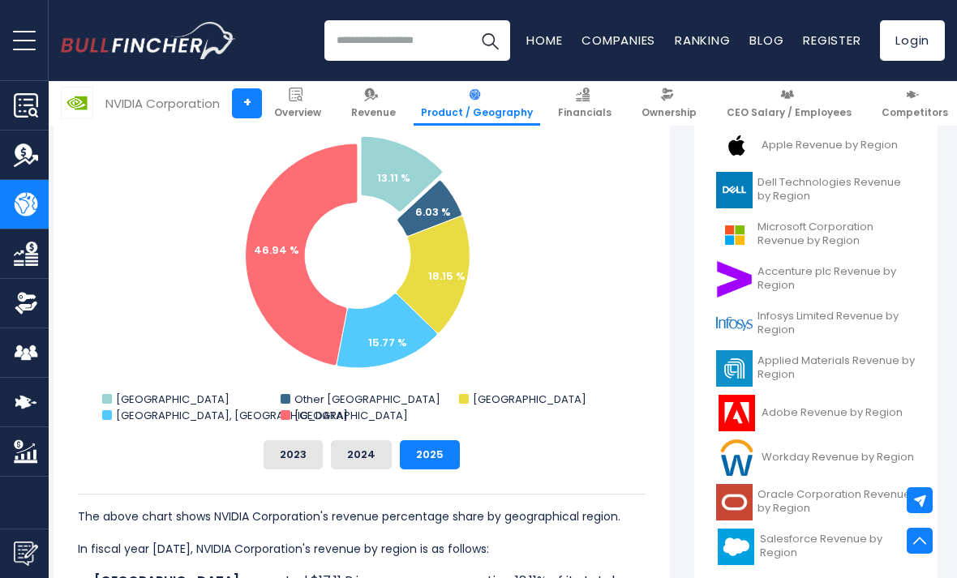
click at [368, 478] on div "The above chart shows NVIDIA Corporation's revenue percentage share by geograph…" at bounding box center [362, 540] width 568 height 142
click at [349, 465] on button "2024" at bounding box center [361, 454] width 61 height 29
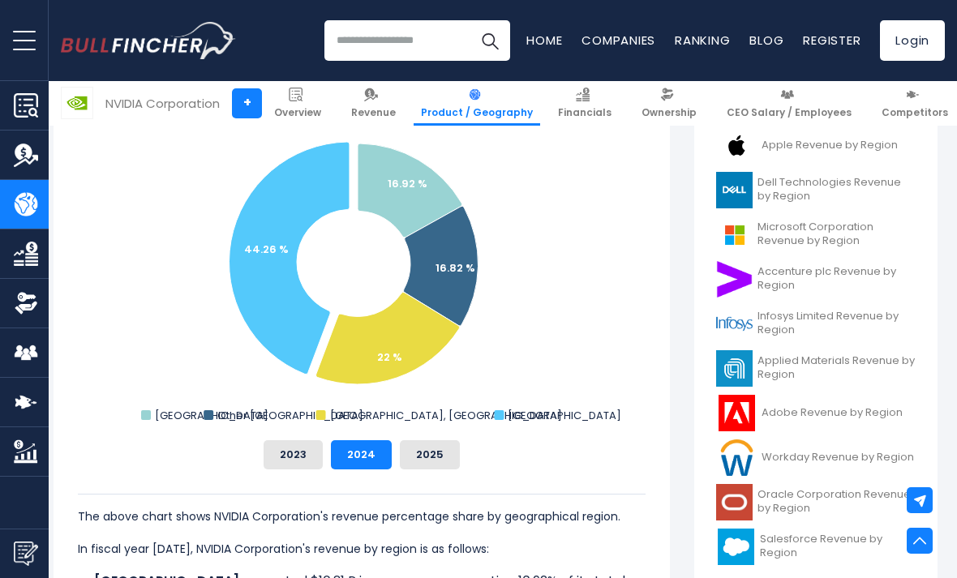
click at [418, 468] on button "2025" at bounding box center [430, 454] width 60 height 29
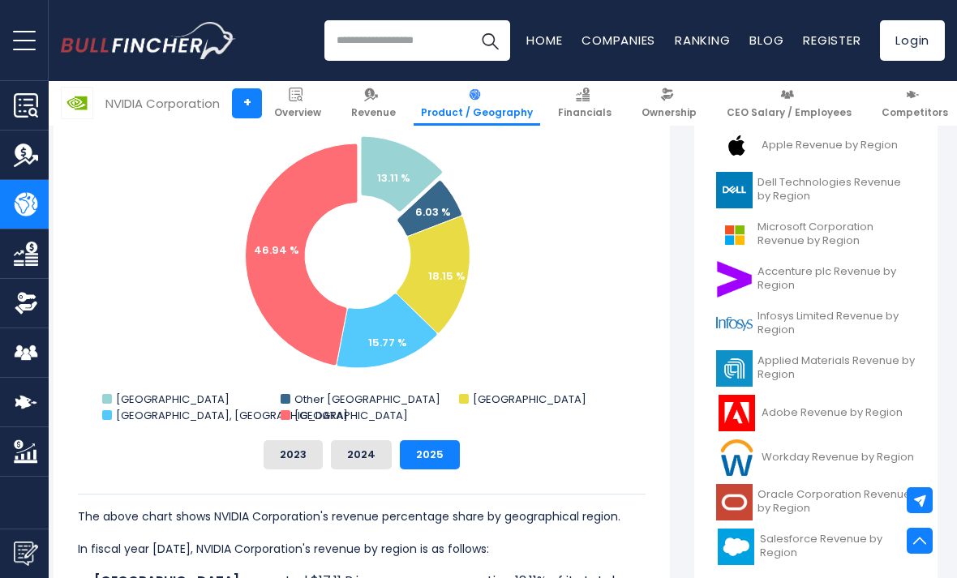
click at [300, 300] on icon "NVIDIA Corporation's Revenue Share by Region" at bounding box center [302, 254] width 112 height 222
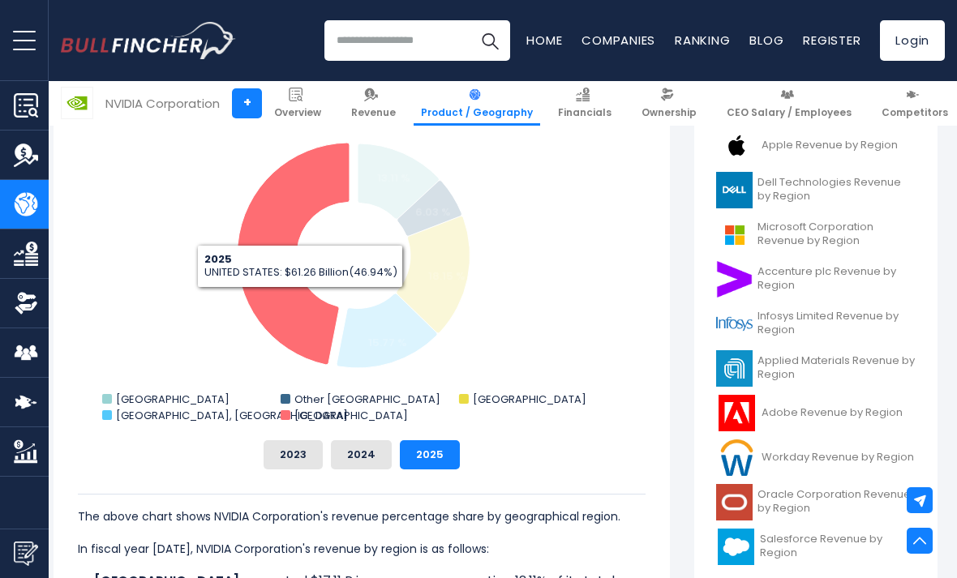
click at [298, 468] on button "2023" at bounding box center [292, 454] width 59 height 29
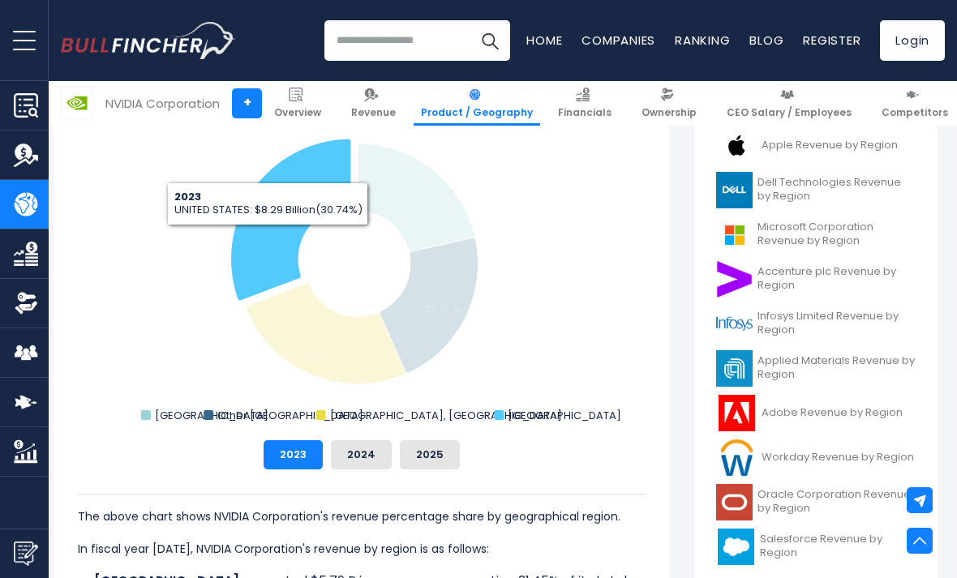
click at [337, 454] on button "2024" at bounding box center [361, 454] width 61 height 29
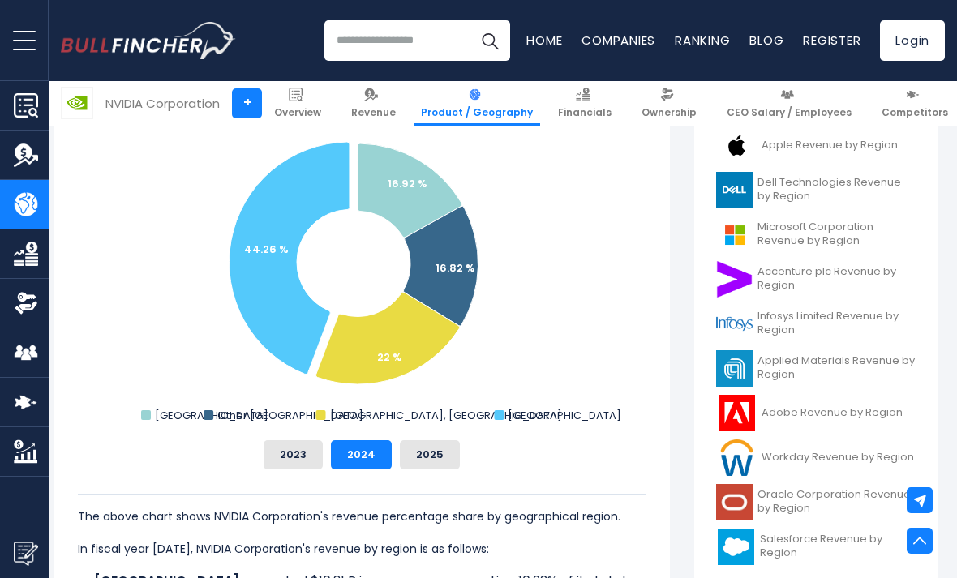
click at [422, 467] on button "2025" at bounding box center [430, 454] width 60 height 29
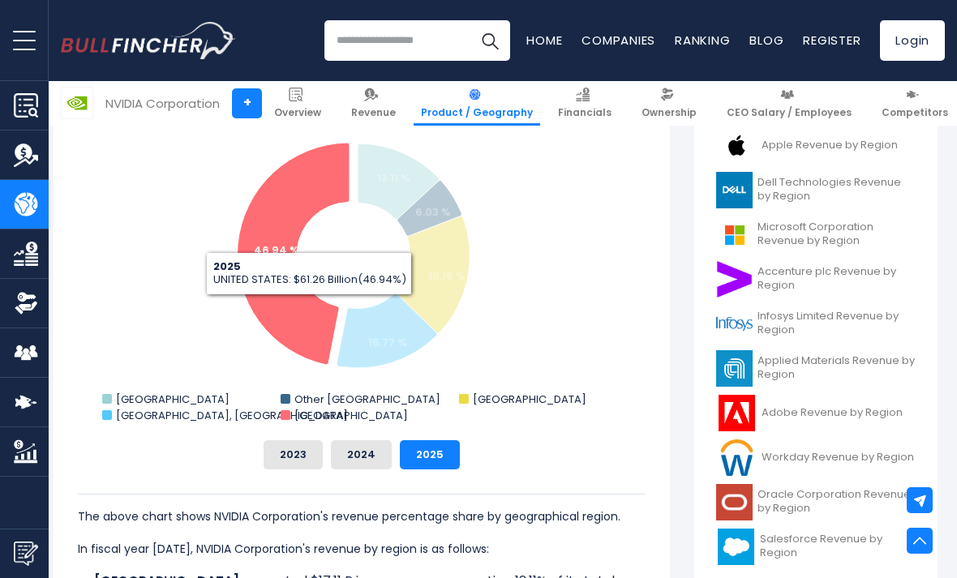
click at [309, 307] on icon "NVIDIA Corporation's Revenue Share by Region" at bounding box center [294, 254] width 112 height 222
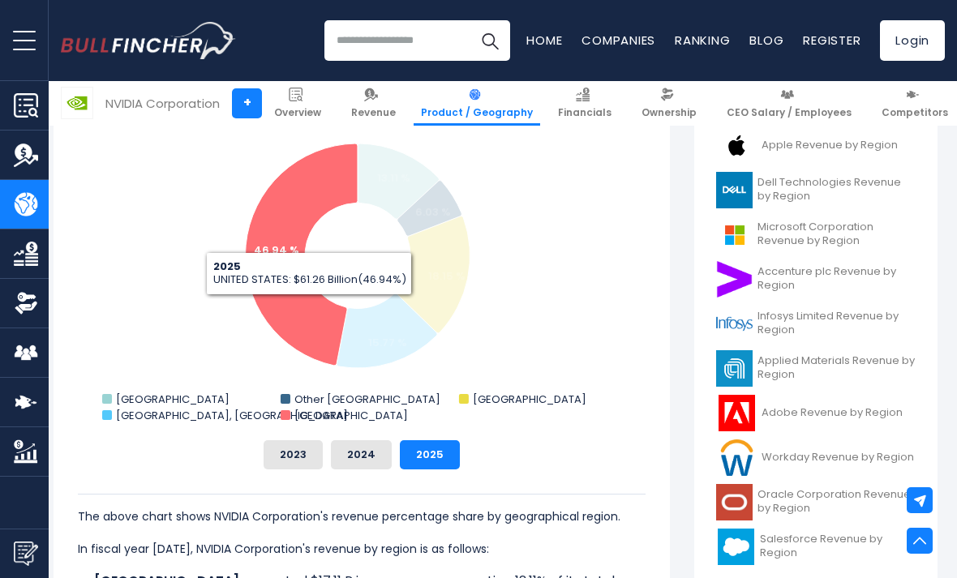
click at [388, 459] on button "2024" at bounding box center [361, 454] width 61 height 29
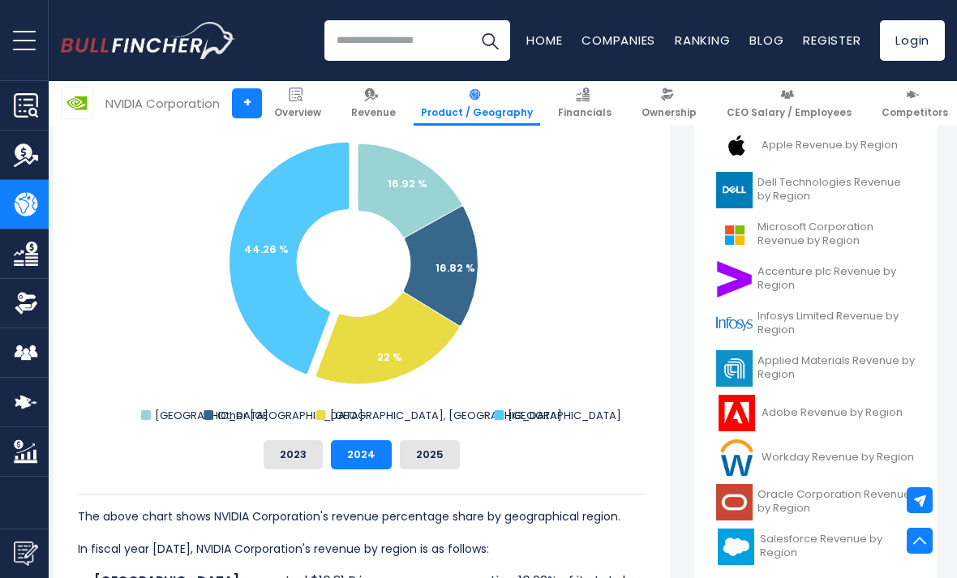
click at [418, 460] on button "2025" at bounding box center [430, 454] width 60 height 29
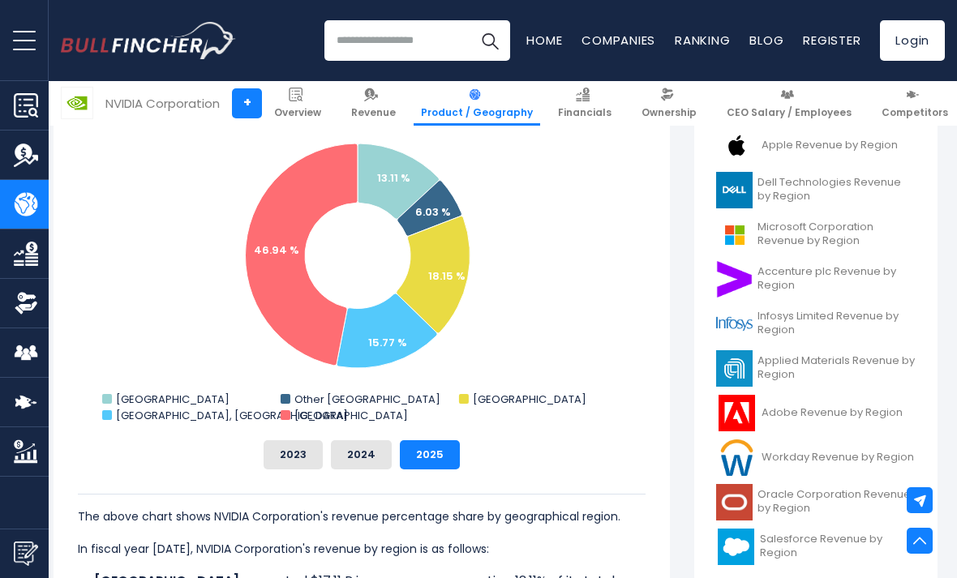
click at [376, 450] on button "2024" at bounding box center [361, 454] width 61 height 29
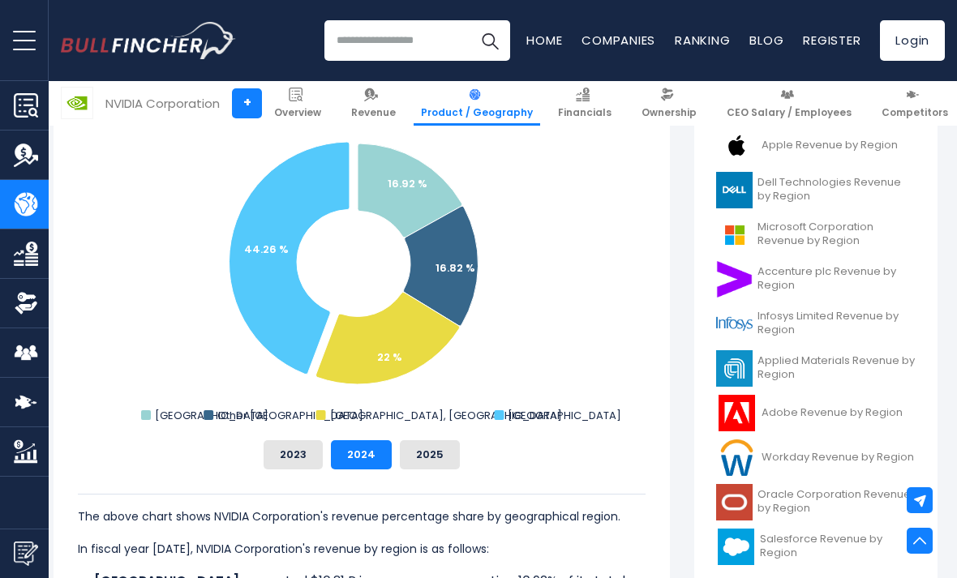
click at [424, 463] on button "2025" at bounding box center [430, 454] width 60 height 29
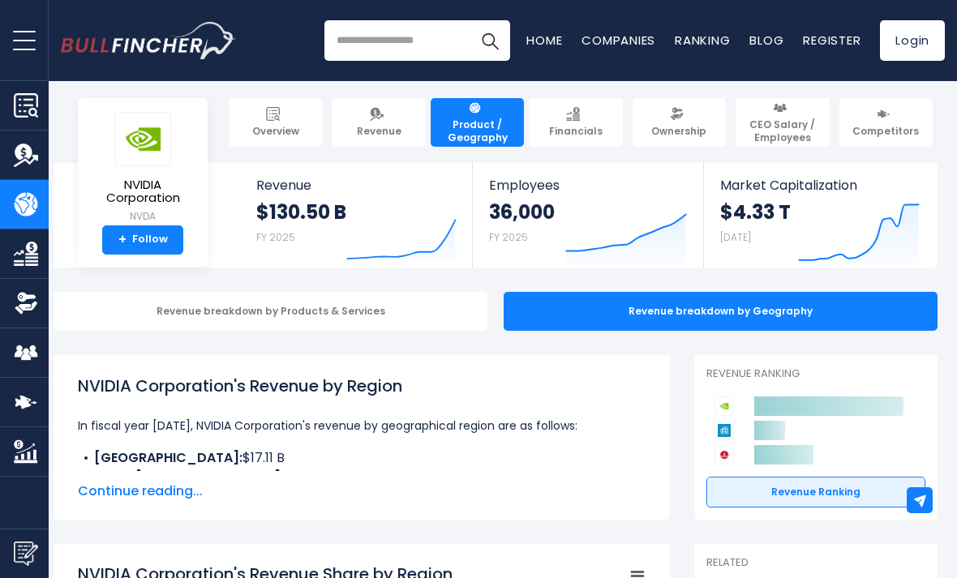
scroll to position [0, 7]
